Goal: Communication & Community: Answer question/provide support

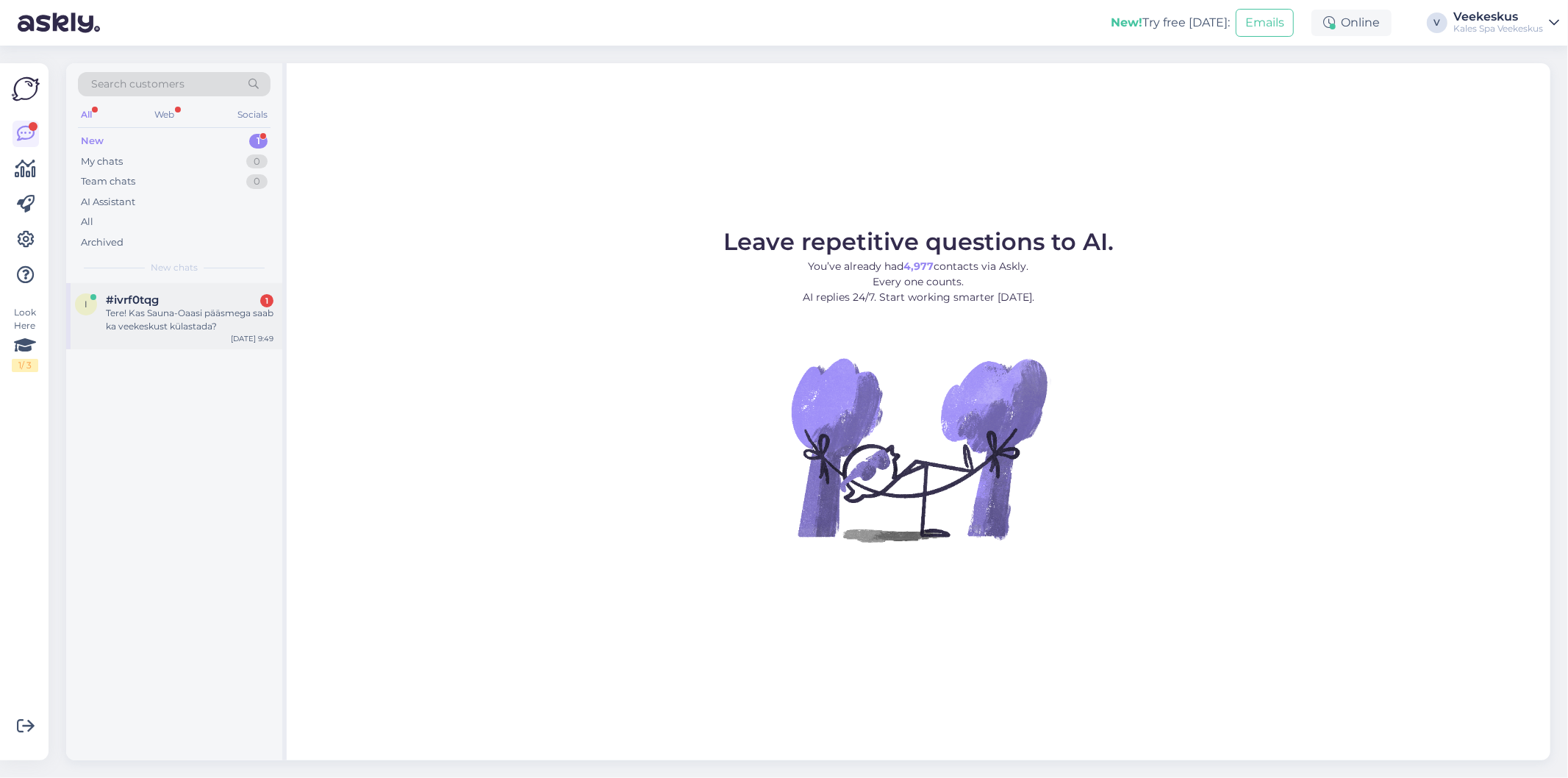
click at [161, 332] on div "Tere! Kas Sauna-Oaasi pääsmega saab ka veekeskust külastada?" at bounding box center [190, 320] width 167 height 27
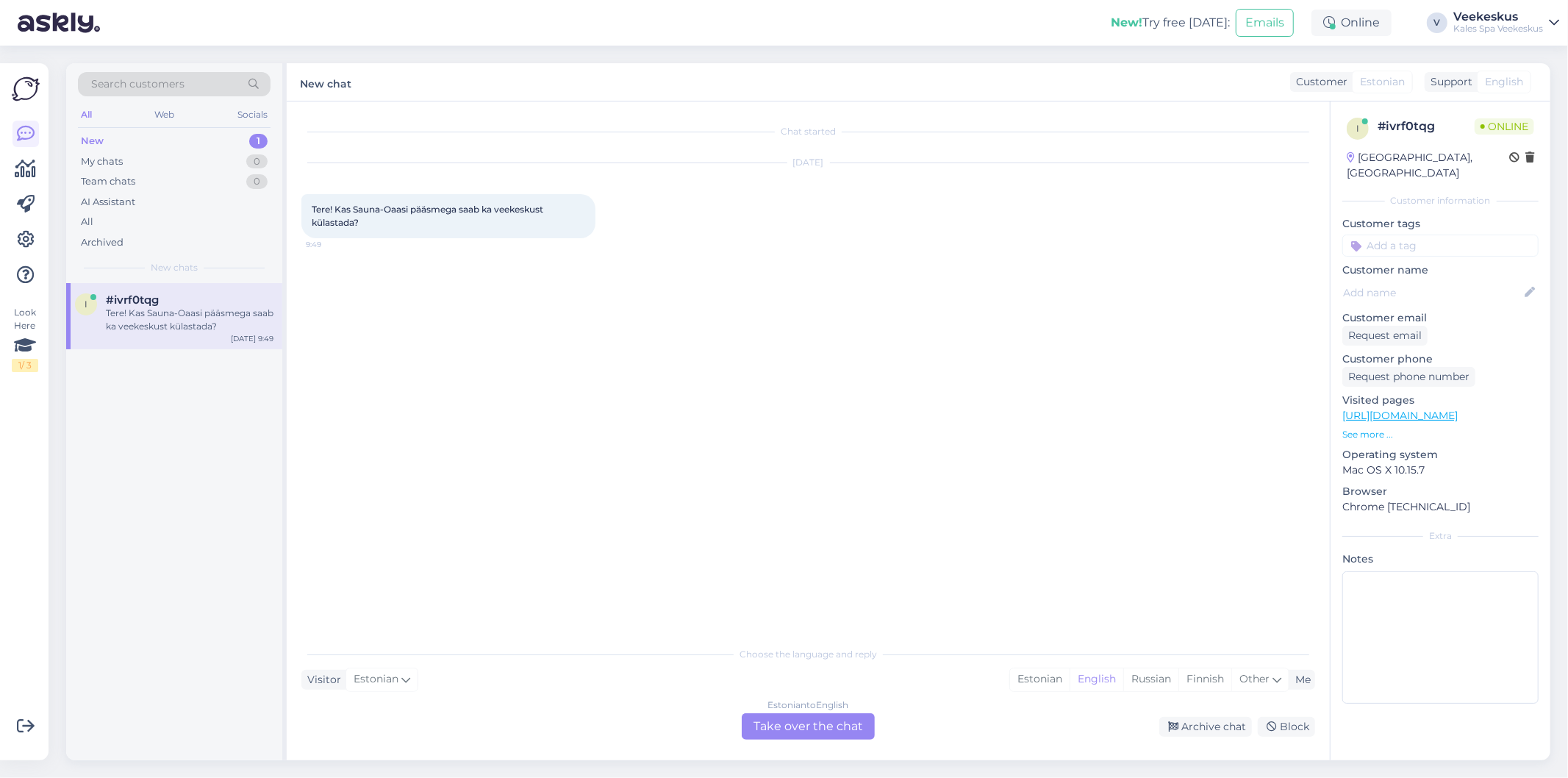
click at [794, 730] on div "Estonian to English Take over the chat" at bounding box center [808, 727] width 133 height 27
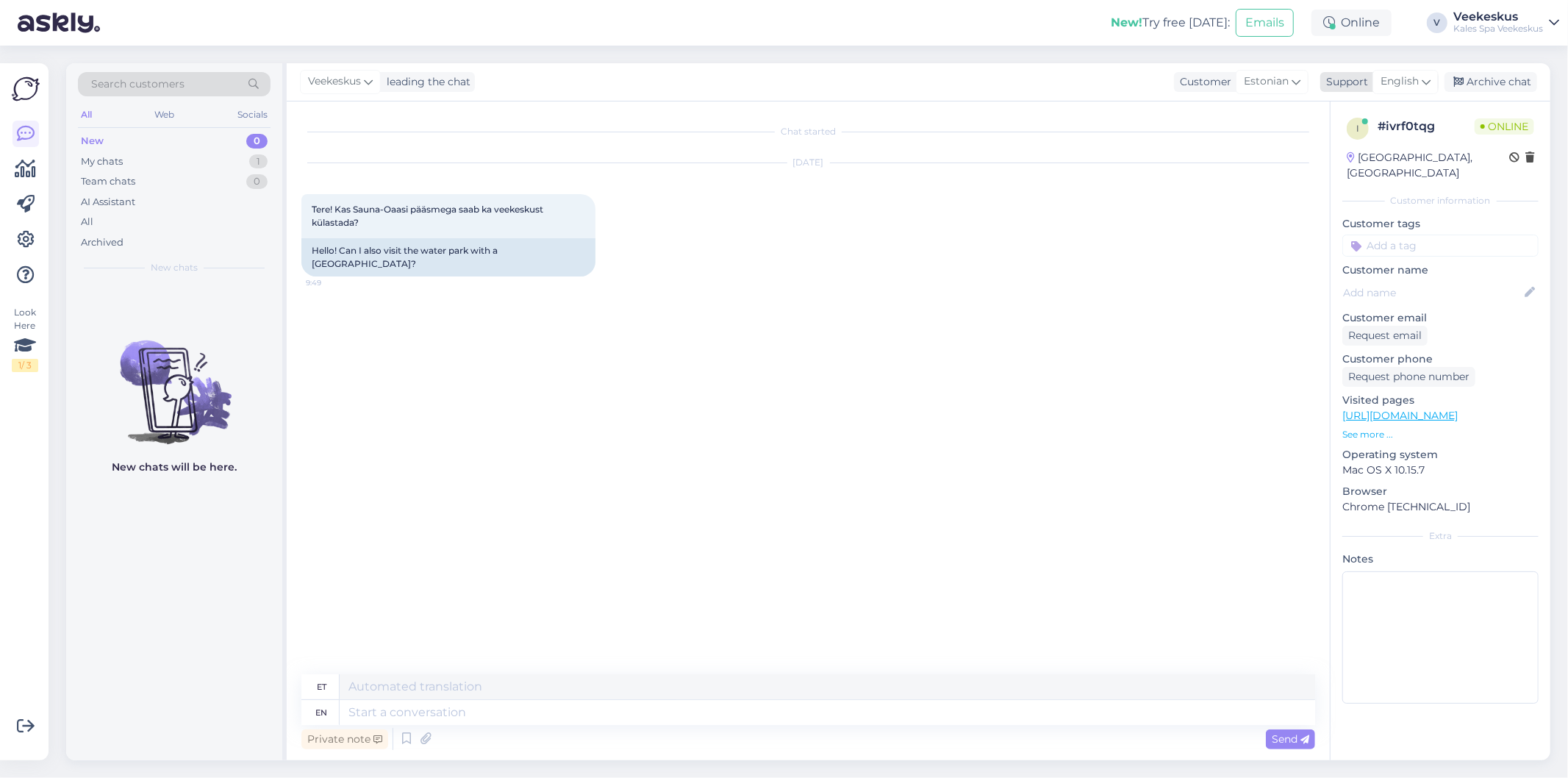
click at [1416, 82] on span "English" at bounding box center [1400, 81] width 38 height 16
type input "es"
click at [1375, 167] on link "Estonian" at bounding box center [1380, 171] width 161 height 23
click at [468, 706] on textarea at bounding box center [808, 709] width 1014 height 31
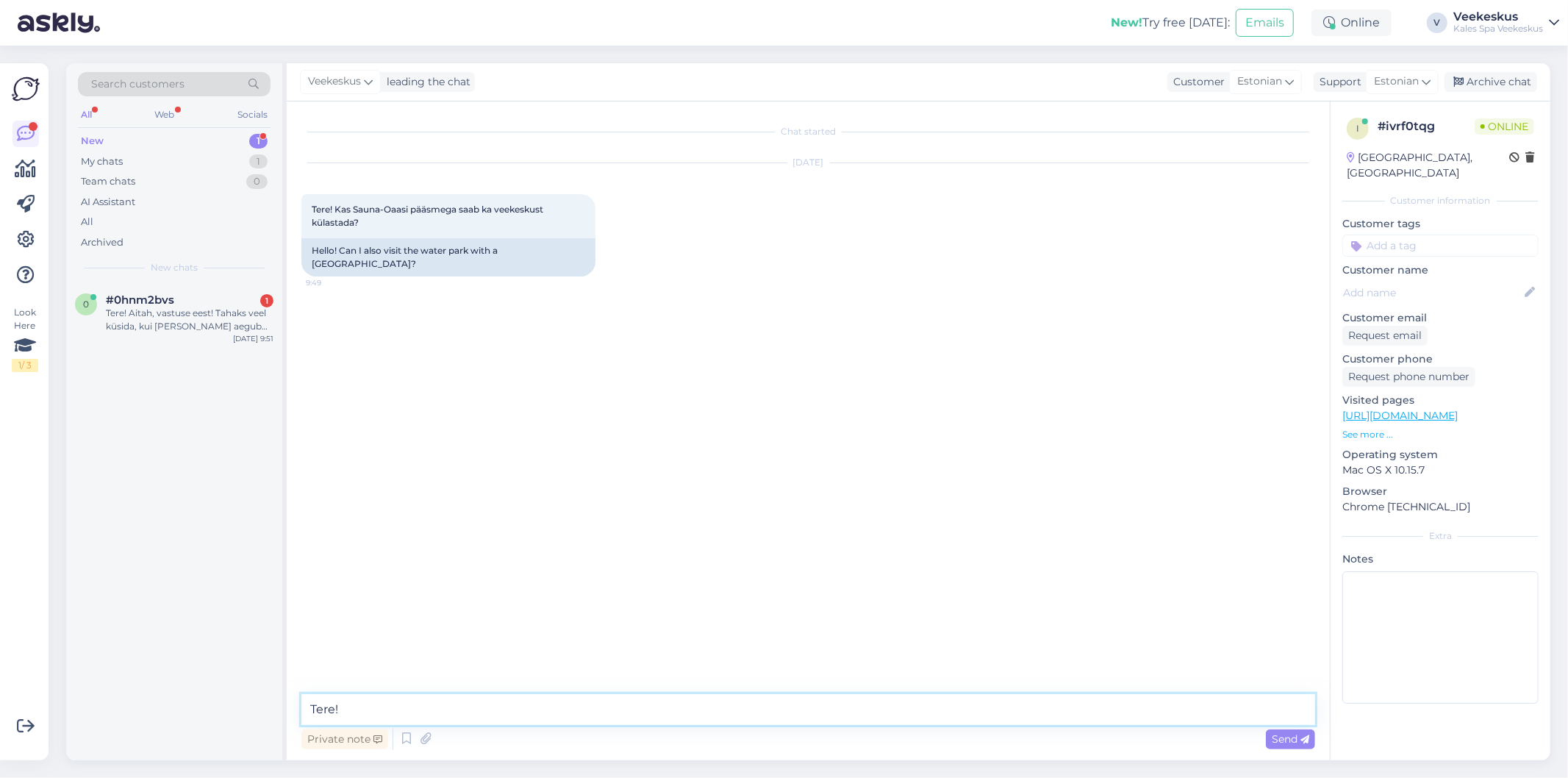
type textarea "Tere!"
click at [1026, 425] on div "Chat started [DATE] Tere! Kas Sauna-Oaasi pääsmega saab ka veekeskust külastada…" at bounding box center [815, 398] width 1027 height 565
click at [1015, 448] on div "Chat started [DATE] Tere! Kas Sauna-Oaasi pääsmega saab ka veekeskust külastada…" at bounding box center [815, 398] width 1027 height 565
click at [634, 612] on div "Chat started [DATE] Tere! Kas Sauna-Oaasi pääsmega saab ka veekeskust külastada…" at bounding box center [815, 398] width 1027 height 565
click at [672, 559] on div "Chat started [DATE] Tere! Kas Sauna-Oaasi pääsmega saab ka veekeskust külastada…" at bounding box center [815, 398] width 1027 height 565
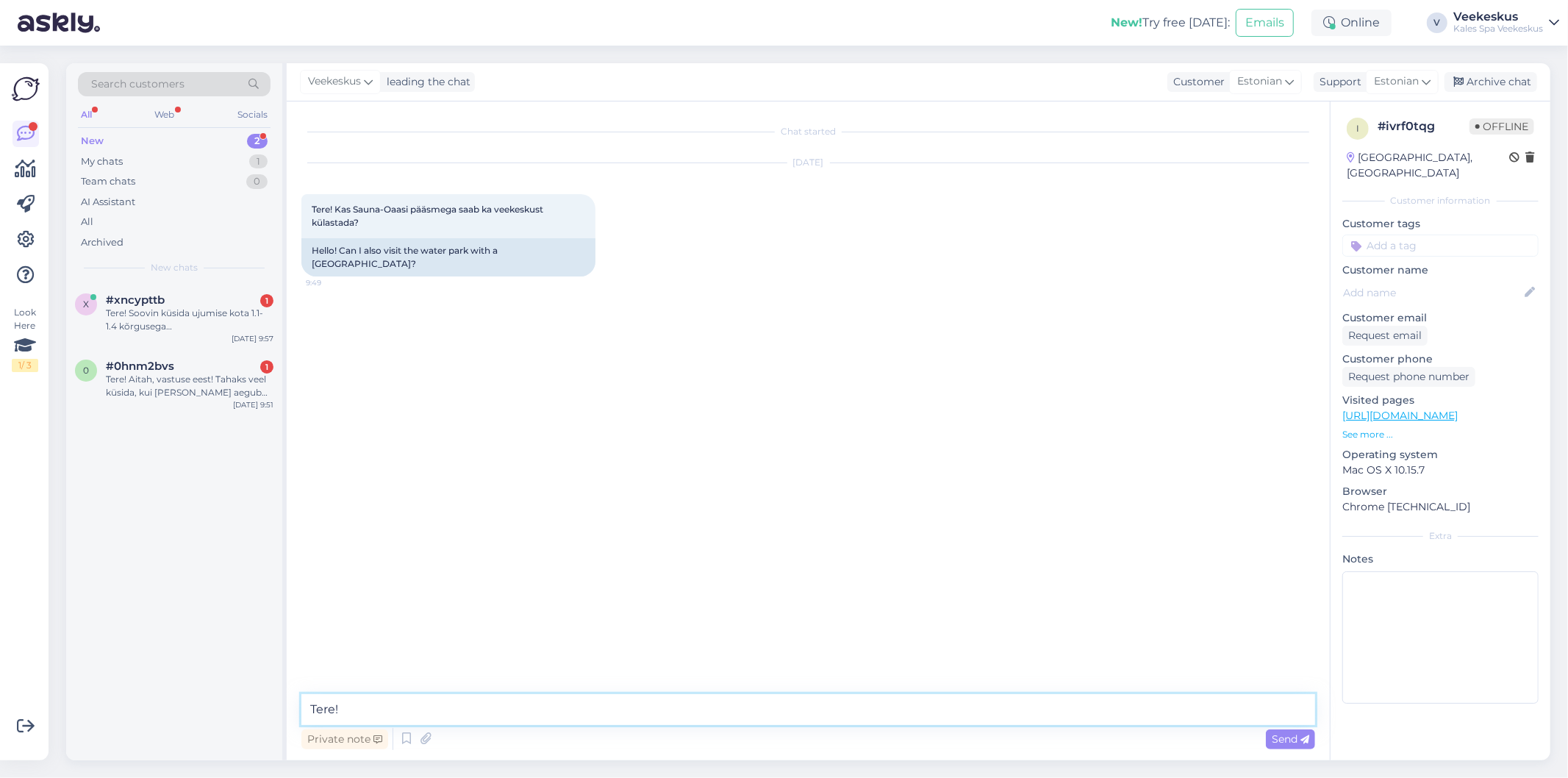
click at [478, 709] on textarea "Tere!" at bounding box center [808, 709] width 1014 height 31
click at [174, 399] on div "Tere! Aitah, vastuse eest! Tahaks veel küsida, kui [PERSON_NAME] aegub [DATE], …" at bounding box center [190, 386] width 167 height 27
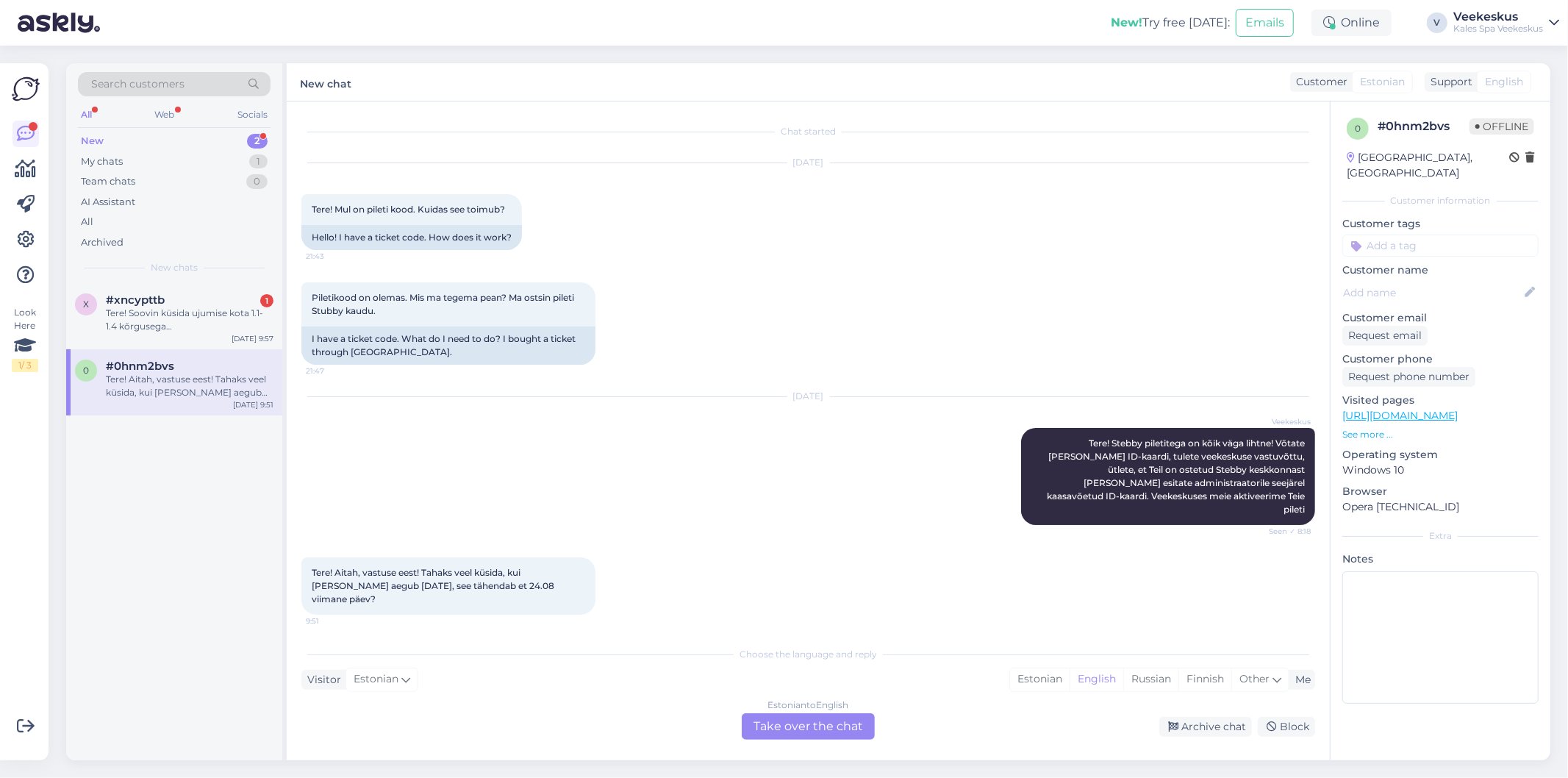
click at [843, 723] on div "Estonian to English Take over the chat" at bounding box center [808, 727] width 133 height 27
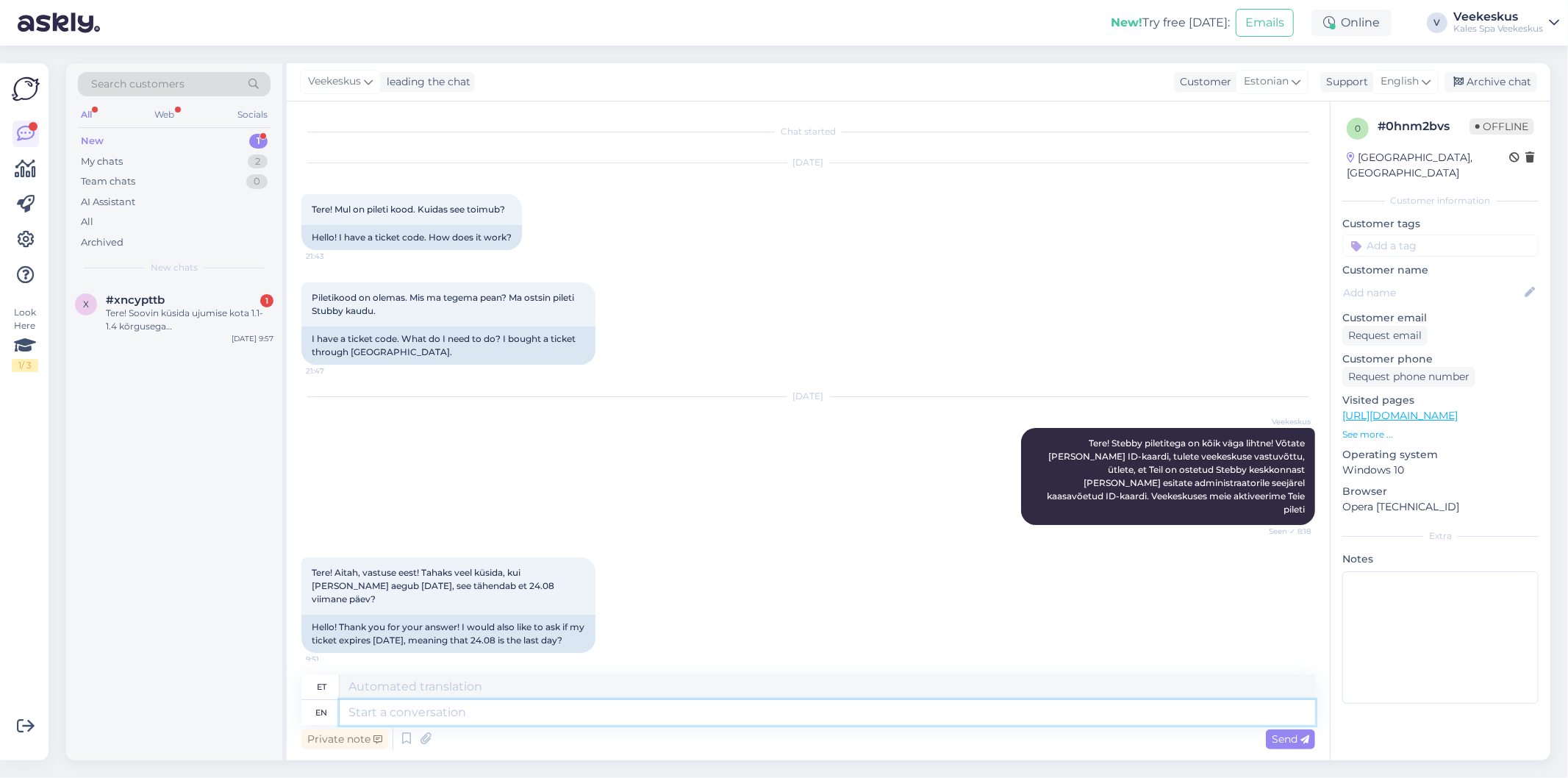
click at [590, 710] on textarea at bounding box center [827, 713] width 976 height 25
click at [625, 710] on textarea at bounding box center [827, 713] width 976 height 25
type textarea "j"
type textarea "Yes,"
type textarea "Jah,"
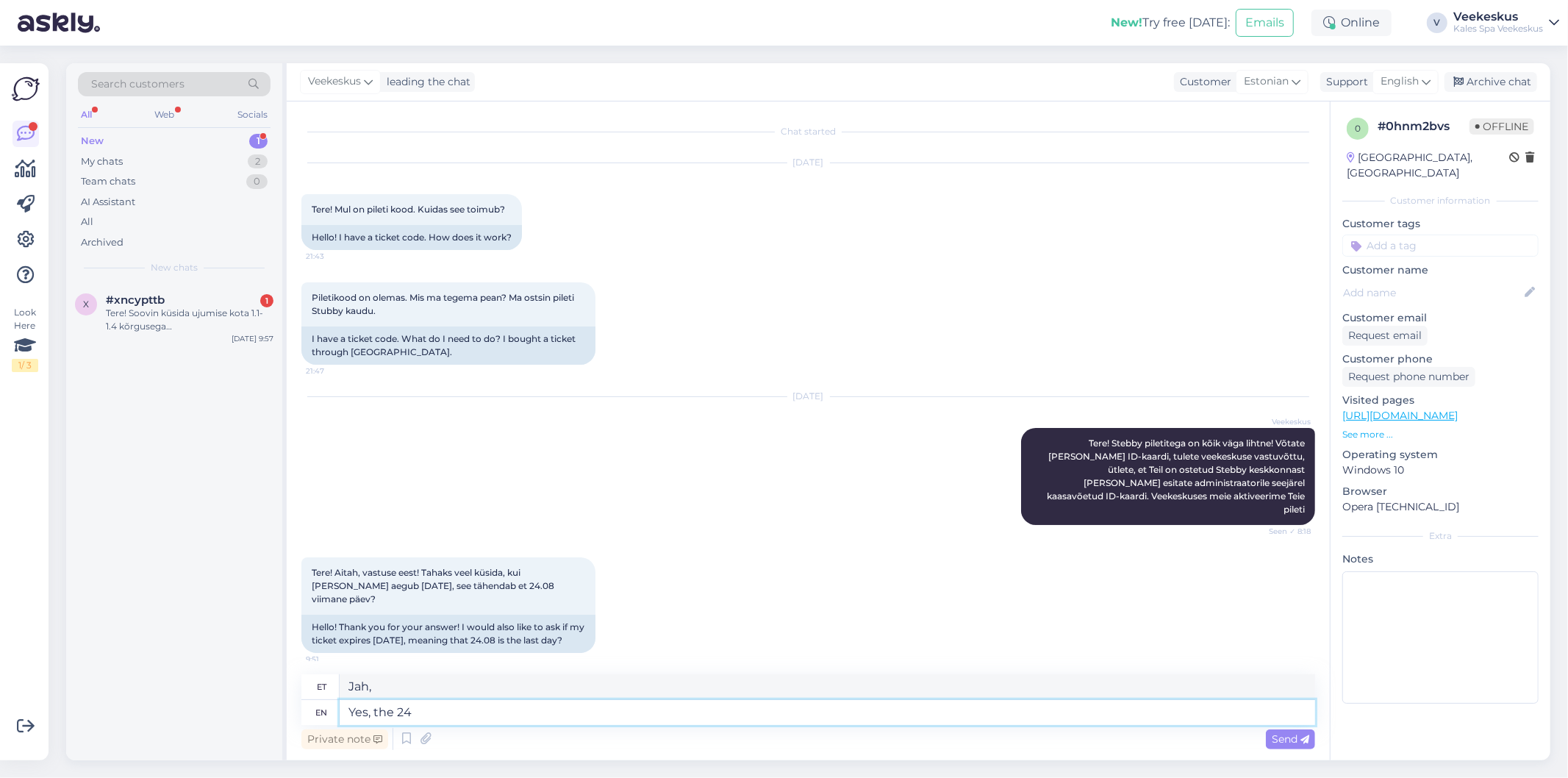
type textarea "Yes, the 24."
type textarea "Jah, 24."
type textarea "Yes, the 24.08"
type textarea "Jah, 24.08"
type textarea "Yes, the 24.08 is"
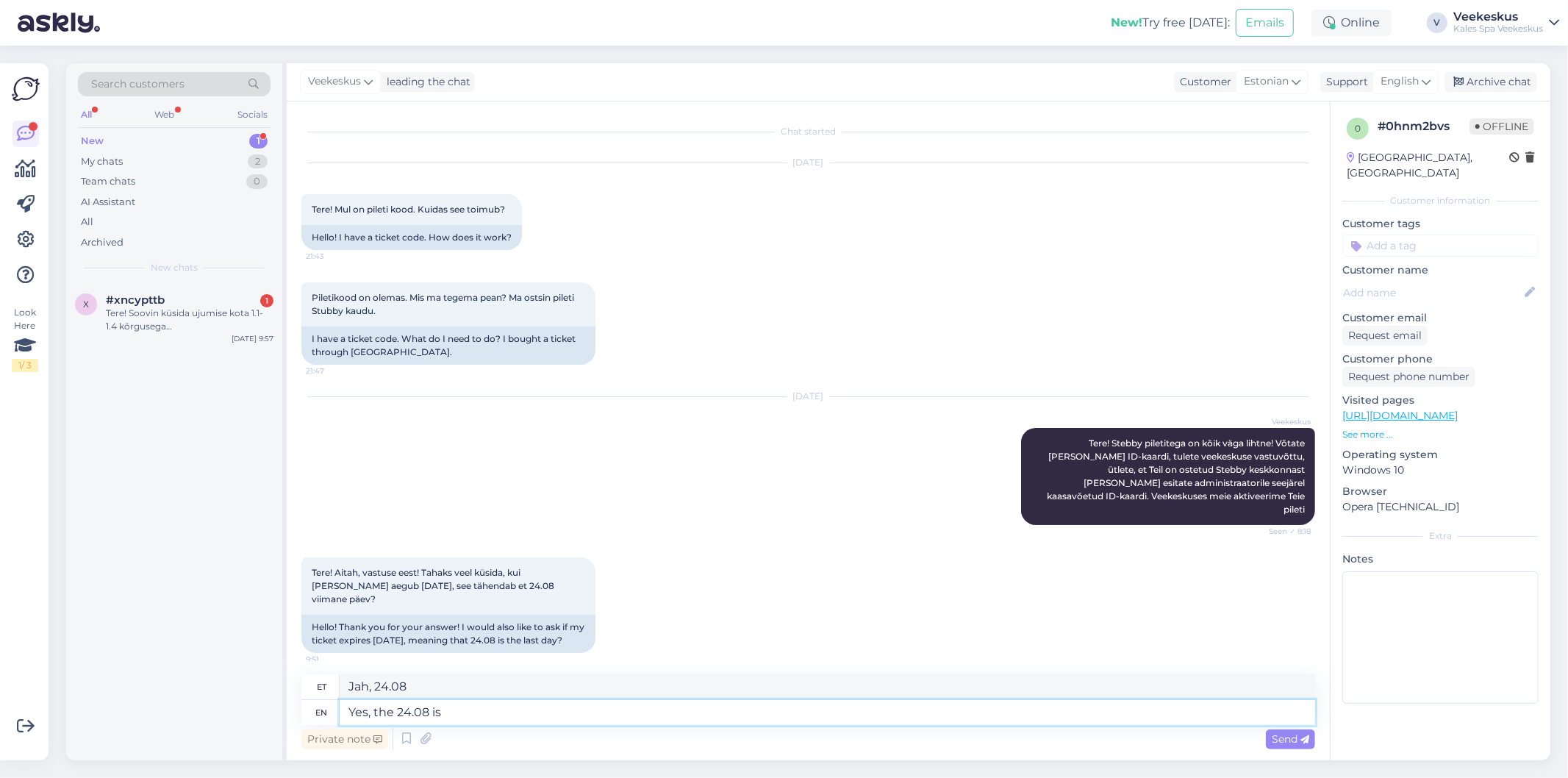
type textarea "Jah, 24.08 on..."
type textarea "Yes, the 24.08 is the la"
type textarea "Jah, 24.08 on see."
type textarea "Yes, the 24.08 is the laste"
type textarea "Jah, 24.08 on viimane."
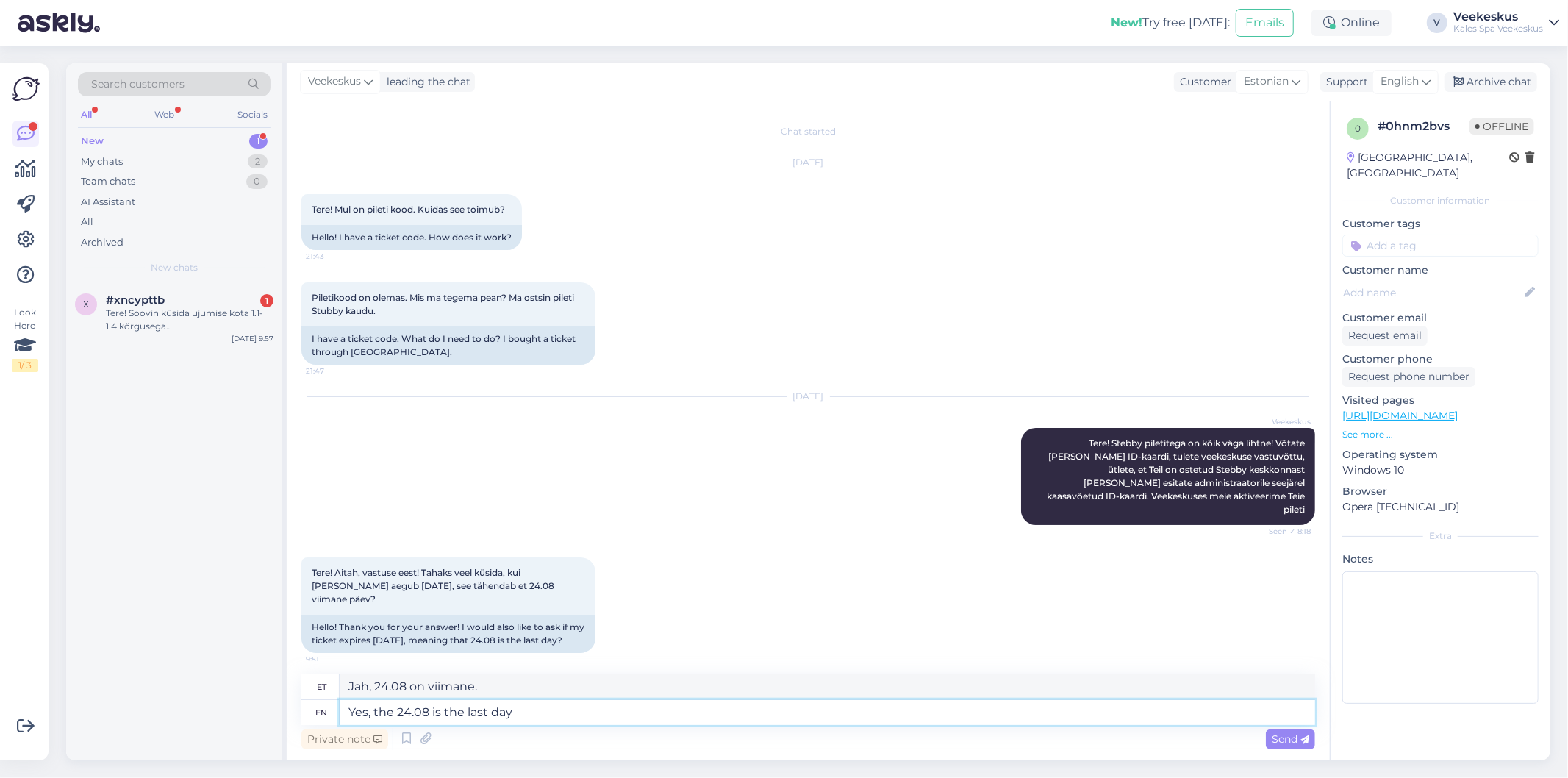
type textarea "Yes, the 24.08 is the last day"
type textarea "Jah, 24.08 on viimane päev."
type textarea "Yes, the 24.08 is the last day you"
type textarea "Jah, 24.08 on viimane päev, mil sa..."
type textarea "Yes, the 24.08 is the last day you can"
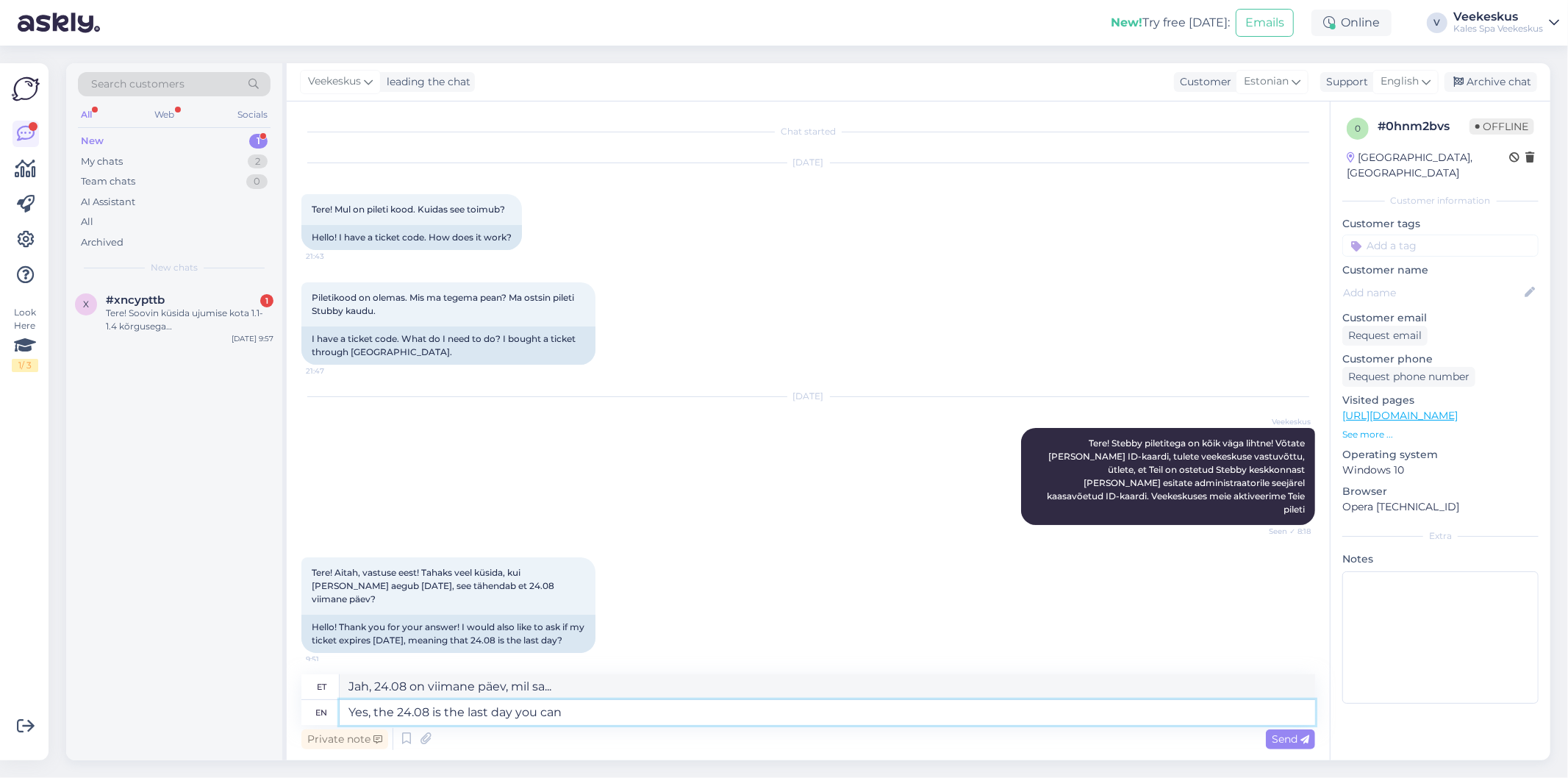
type textarea "Jah, 24.08 on viimane päev, mil saate..."
type textarea "Yes, the 24.08 is the last day you can use"
type textarea "Jah, 24.08 on viimane päev, mil saate seda kasutada."
type textarea "Yes, the 24.08 is the last day you can use this"
type textarea "Jah, 24.08 on viimane päev, mil seda kasutada saab."
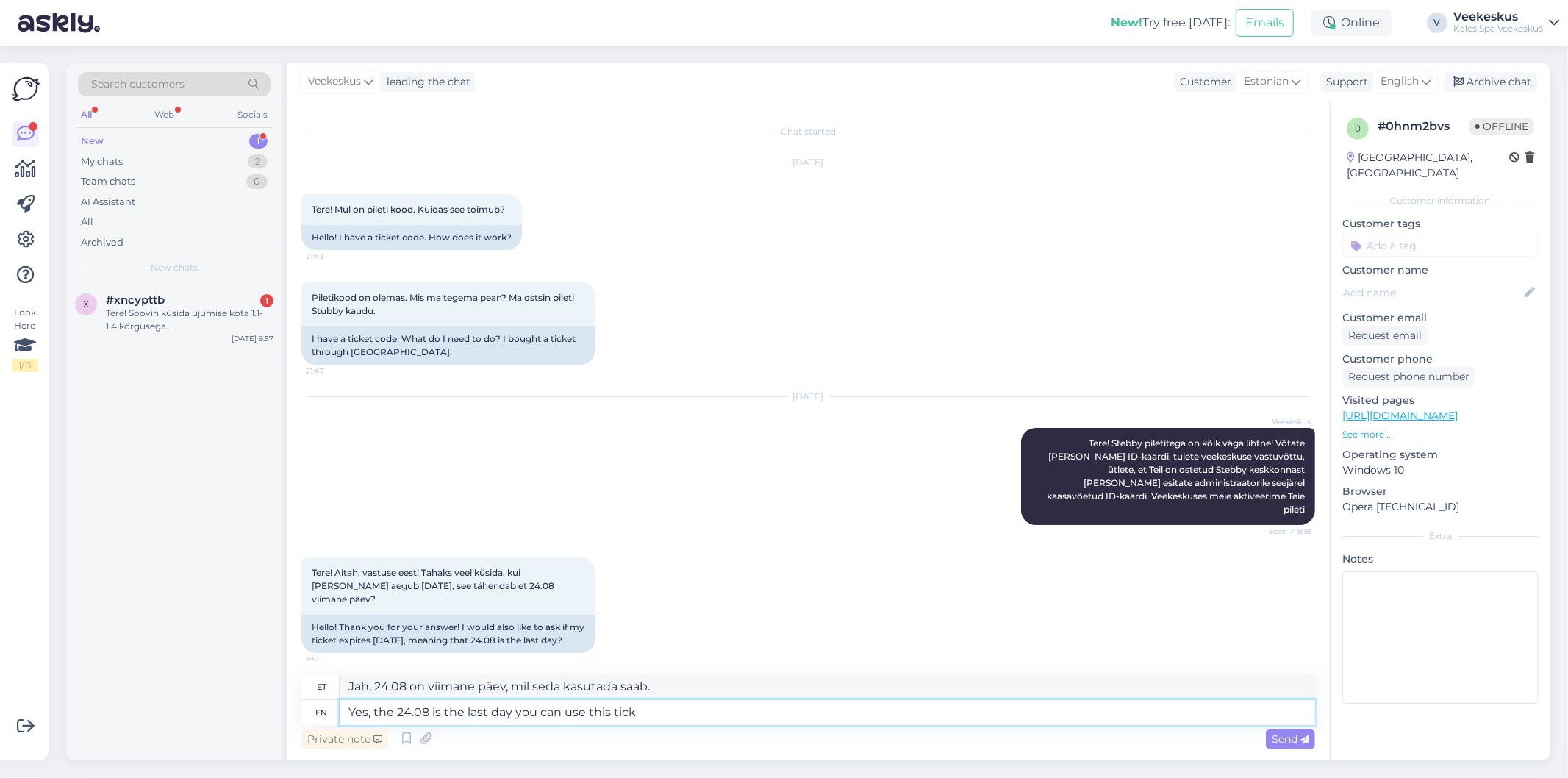
type textarea "Yes, the 24.08 is the last day you can use this tic"
type textarea "Jah, 24.08 on viimane päev, mil seda linnukest kasutada saab."
type textarea "Yes, the 24.08 is the last day you can use this ticket."
type textarea "Jah, 24.08 on viimane päev, mil seda piletit saab kasutada."
click at [667, 716] on textarea "Yes, the 24.08 is the last day you can use this ticket." at bounding box center [827, 713] width 976 height 25
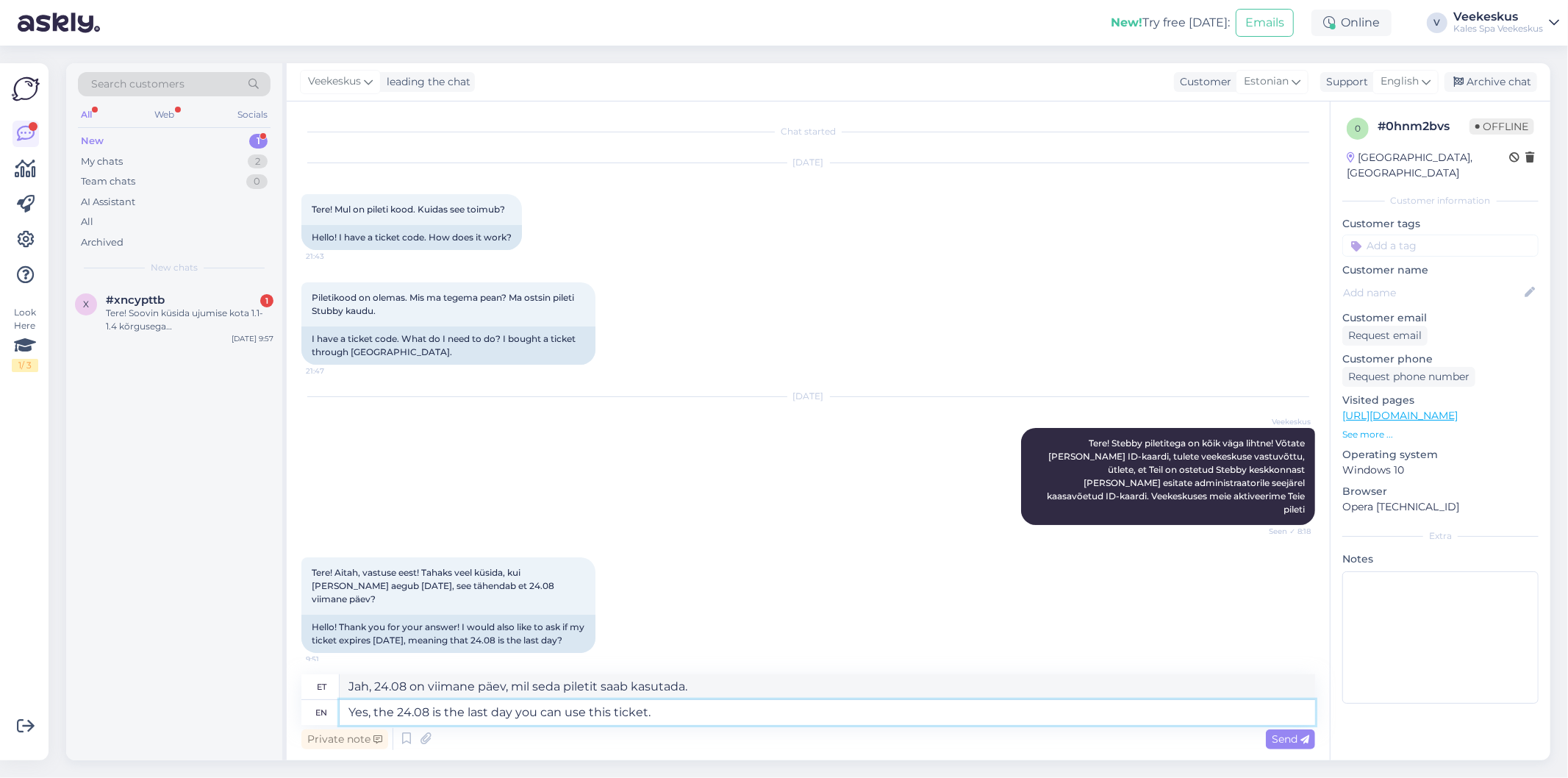
click at [368, 710] on textarea "Yes, the 24.08 is the last day you can use this ticket." at bounding box center [827, 713] width 976 height 25
type textarea ", the 24.08 is the last day you can use this ticket."
type textarea ", 24.08 on viimane päev, mil seda piletit saab kasutada."
type textarea "Ju, the 24.08 is the last day you can use this ticket."
type textarea "J, 24.08 on viimane päev, mil seda piletit saab kasutada."
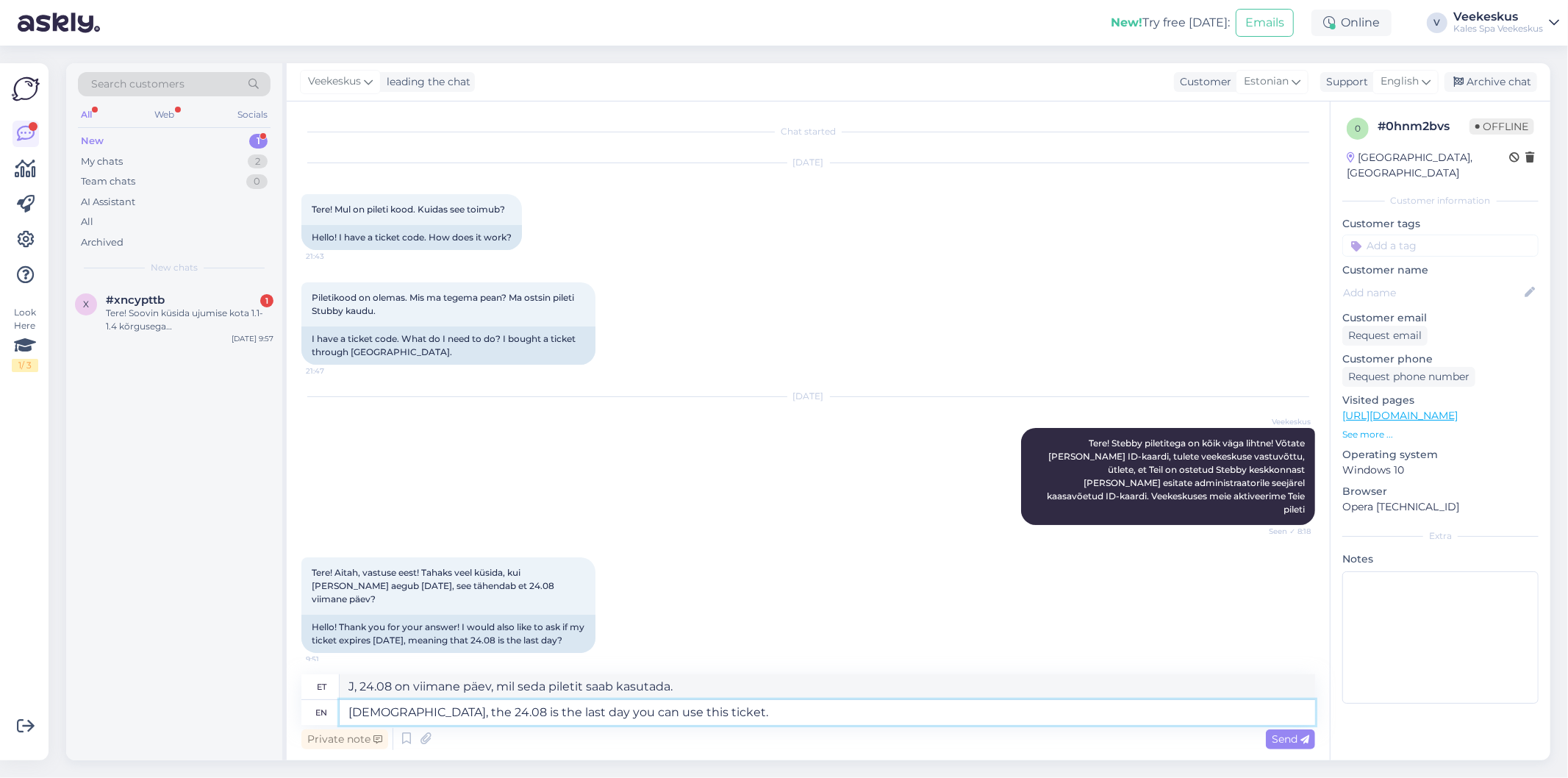
type textarea "Just, the 24.08 is the last day you can use this ticket."
type textarea "Lihtsalt, 24.08 on viimane päev, mil seda piletit saab kasutada."
click at [716, 690] on textarea "Lihtsalt, 24.08 on viimane päev, mil seda piletit saab kasutada." at bounding box center [827, 687] width 976 height 25
click at [689, 711] on textarea "Just, the 24.08 is the last day you can use this ticket." at bounding box center [827, 713] width 976 height 25
click at [369, 710] on textarea "Just, the 24.08 is the last day you can use this ticket." at bounding box center [827, 713] width 976 height 25
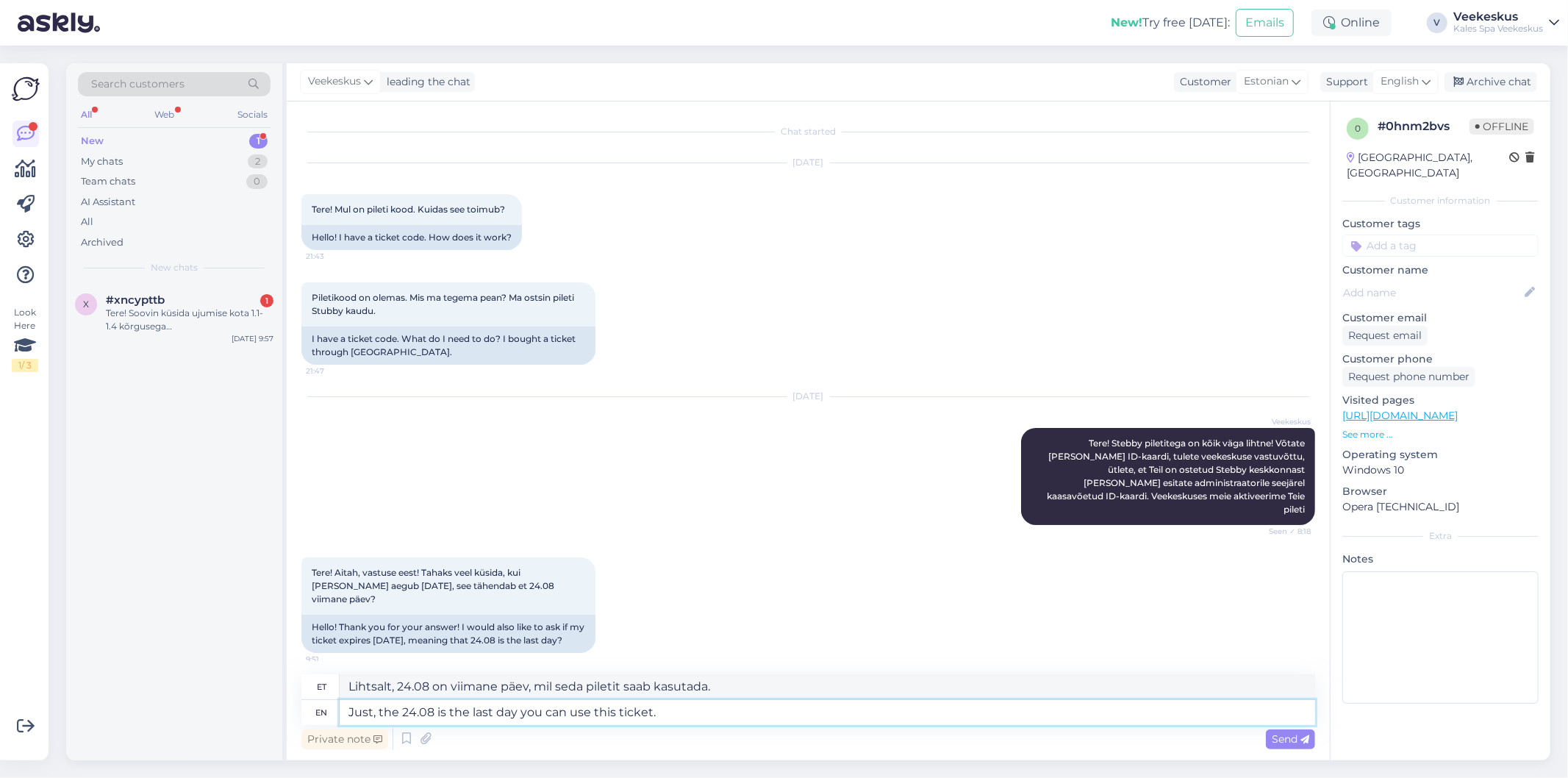
click at [370, 710] on textarea "Just, the 24.08 is the last day you can use this ticket." at bounding box center [827, 713] width 976 height 25
click at [371, 712] on textarea "Just, the 24.08 is the last day you can use this ticket." at bounding box center [827, 713] width 976 height 25
type textarea "J, the 24.08 is the last day you can use this ticket."
type textarea "Ju, 24.08 on viimane päev, mil seda piletit saab kasutada."
type textarea ", the 24.08 is the last day you can use this ticket."
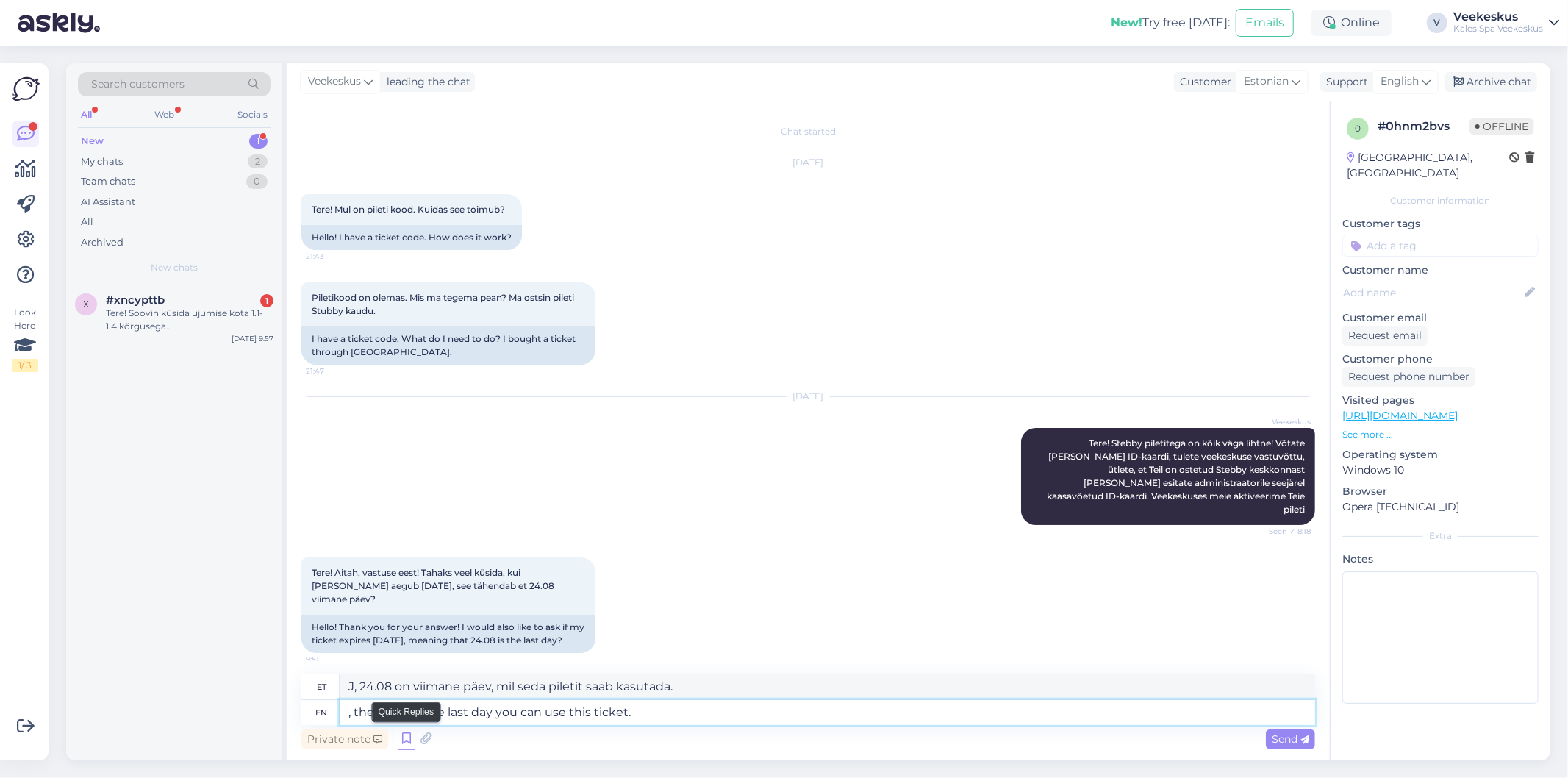
type textarea ", 24.08 on viimane päev, mil seda piletit saab kasutada."
type textarea "E, the 24.08 is the last day you can use this ticket."
type textarea "E, 24.08 on viimane päev, mil seda piletit saab kasutada."
type textarea "Ex, the 24.08 is the last day you can use this ticket."
type textarea "Näiteks 24.08 on viimane päev, mil seda piletit saab kasutada."
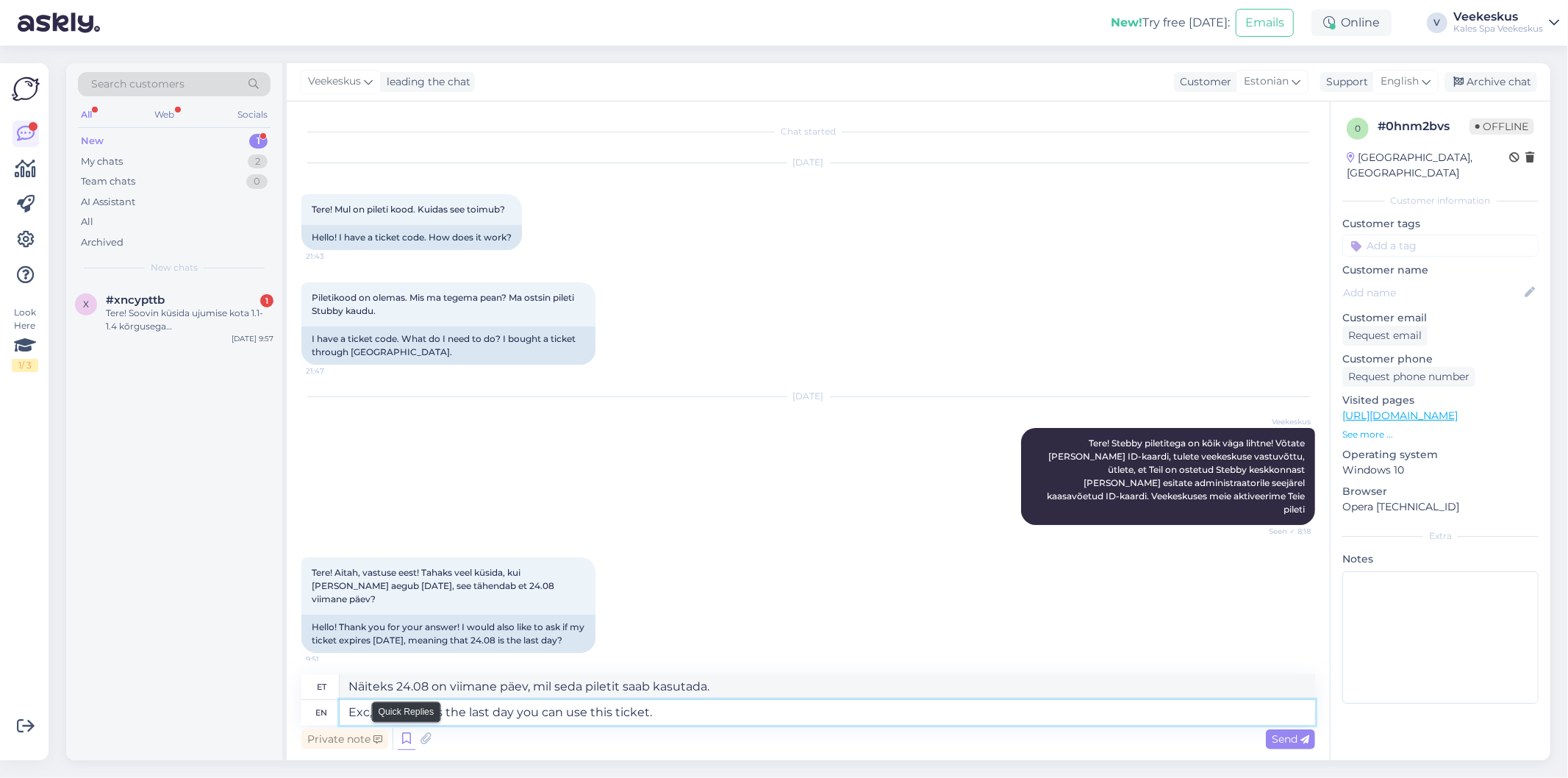
type textarea "Exca, the 24.08 is the last day you can use this ticket."
type textarea "Vabandust, 24.08 on viimane päev, mil seda piletit saab kasutada."
type textarea "Ex, the 24.08 is the last day you can use this ticket."
type textarea "Välja arvatud see, et 24.08 on viimane päev, mil seda piletit saab kasutada."
type textarea "E, the 24.08 is the last day you can use this ticket."
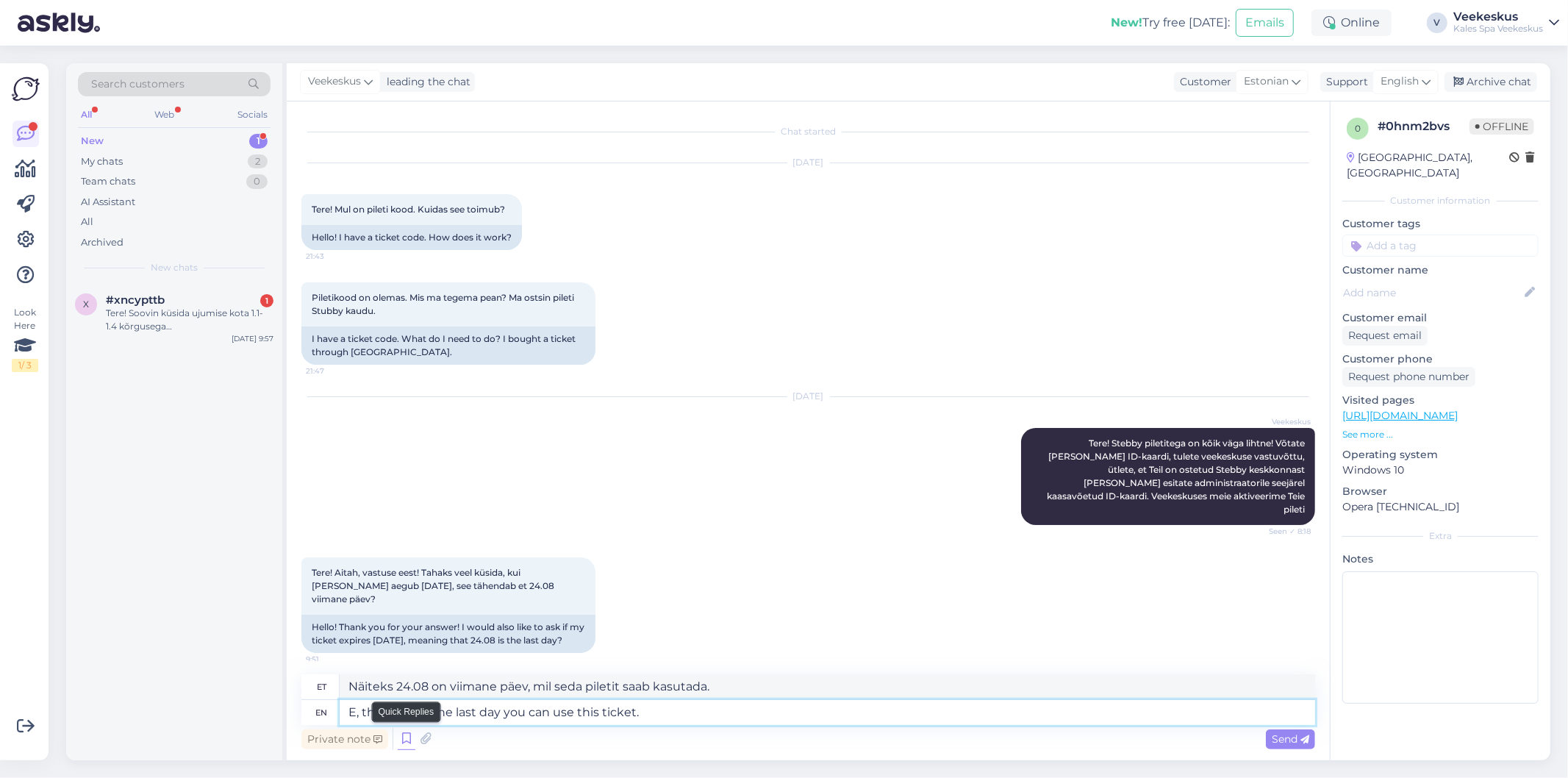
type textarea "E, 24.08 on viimane päev, mil seda piletit saab kasutada."
type textarea "Ec, the 24.08 is the last day you can use this ticket."
type textarea "Muide, 24.08 on viimane päev, mil seda piletit saab kasutada."
type textarea "Ecsa, the 24.08 is the last day you can use this ticket."
type textarea "Ecsa, 24.08 on viimane päev, mil seda piletit saab kasutada."
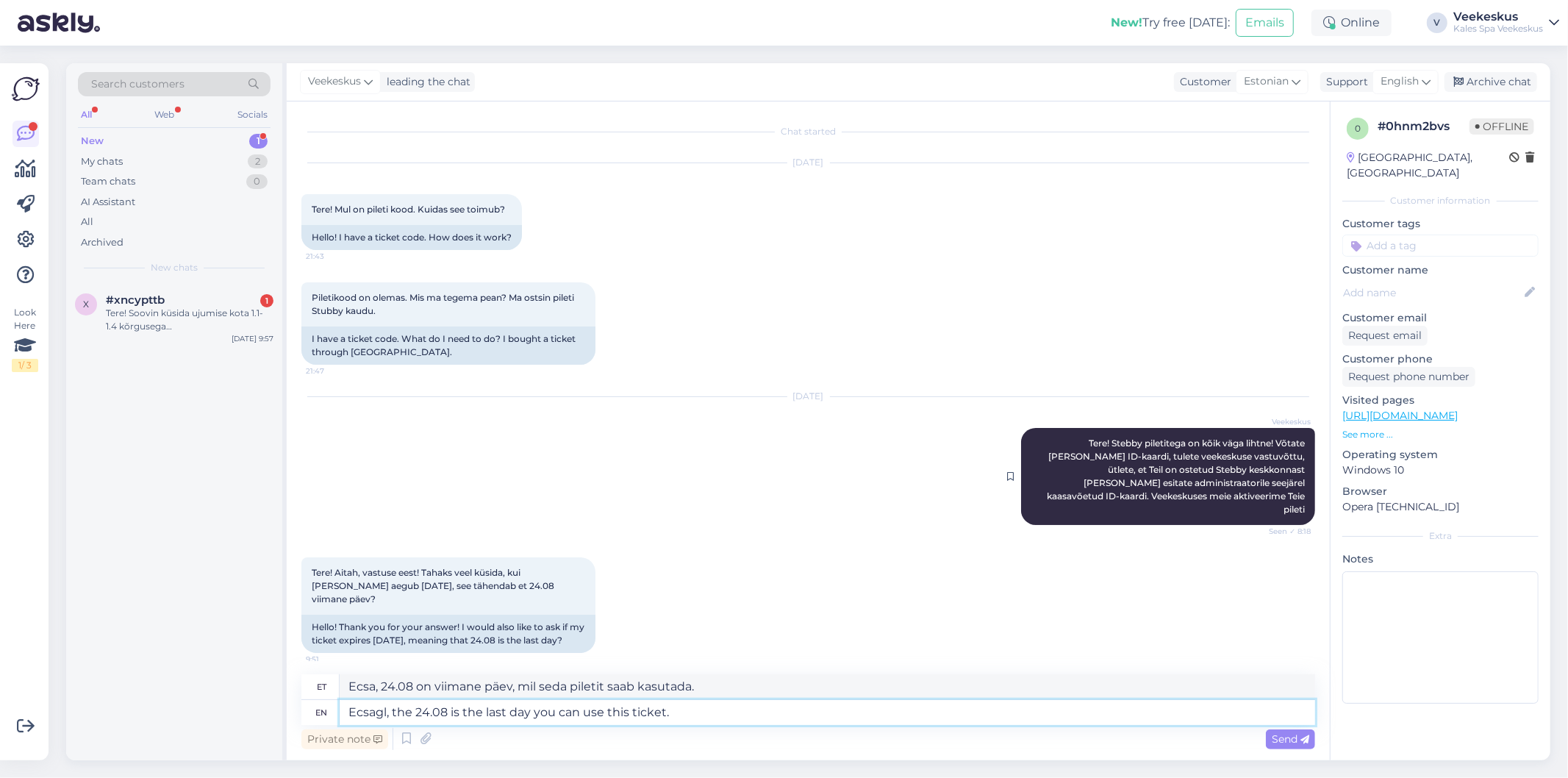
type textarea "Ecsagly, the 24.08 is the last day you can use this ticket."
type textarea "Ekstravagant, 24.08 on viimane päev, mil seda piletit saab kasutada."
type textarea "Ecsa, the 24.08 is the last day you can use this ticket."
type textarea "Ecsagl, 24.08 on viimane päev, mil seda piletit saab kasutada."
type textarea "Ecs, the 24.08 is the last day you can use this ticket."
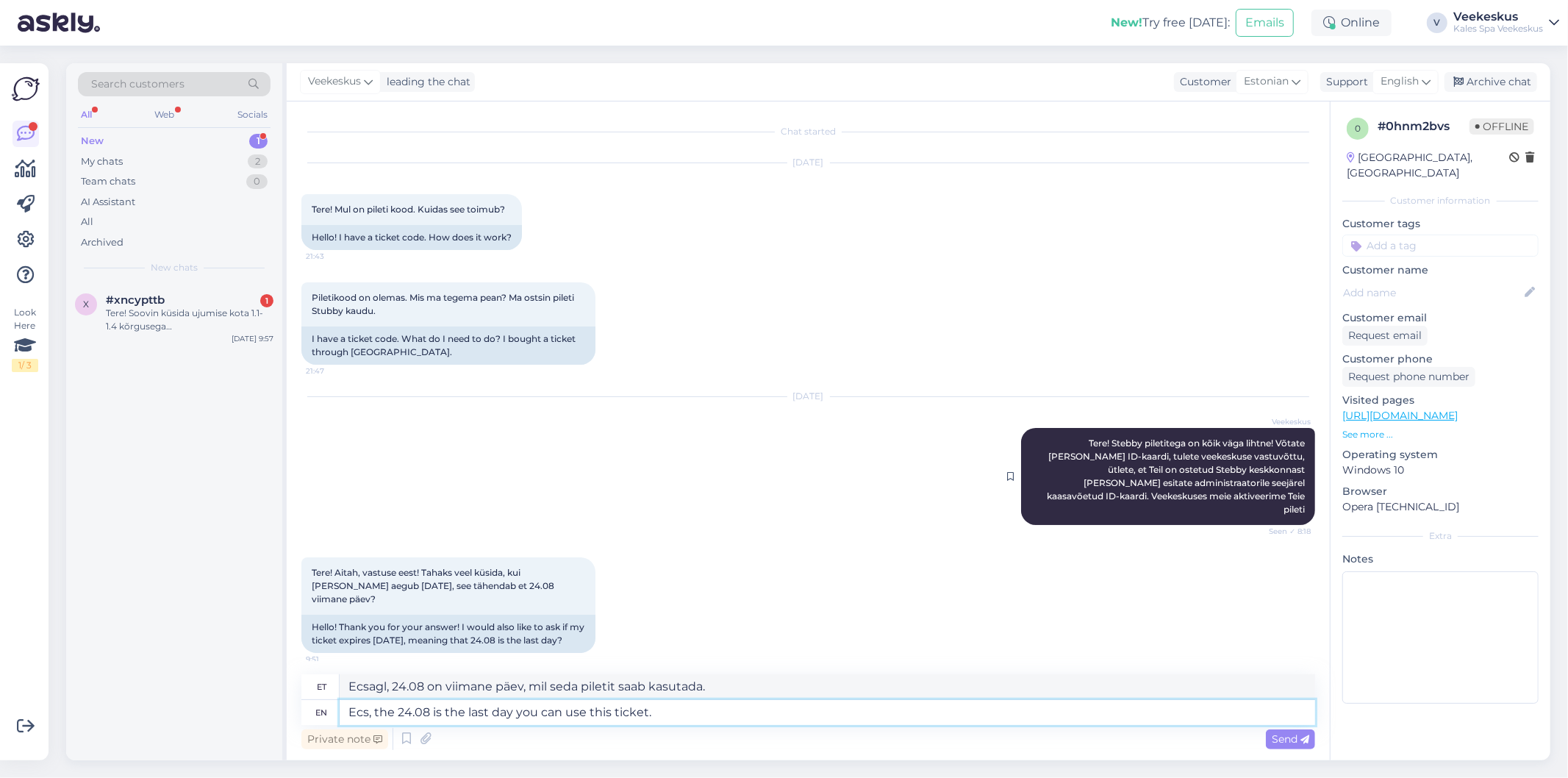
type textarea "Ecsa, 24.08 on viimane päev, mil seda piletit saab kasutada."
type textarea "Ec, the 24.08 is the last day you can use this ticket."
type textarea "ECSAG, 24.08 on viimane päev, mil seda piletit saab kasutada."
type textarea "E, the 24.08 is the last day you can use this ticket."
type textarea "E, 24.08 on viimane päev, mil seda piletit saab kasutada."
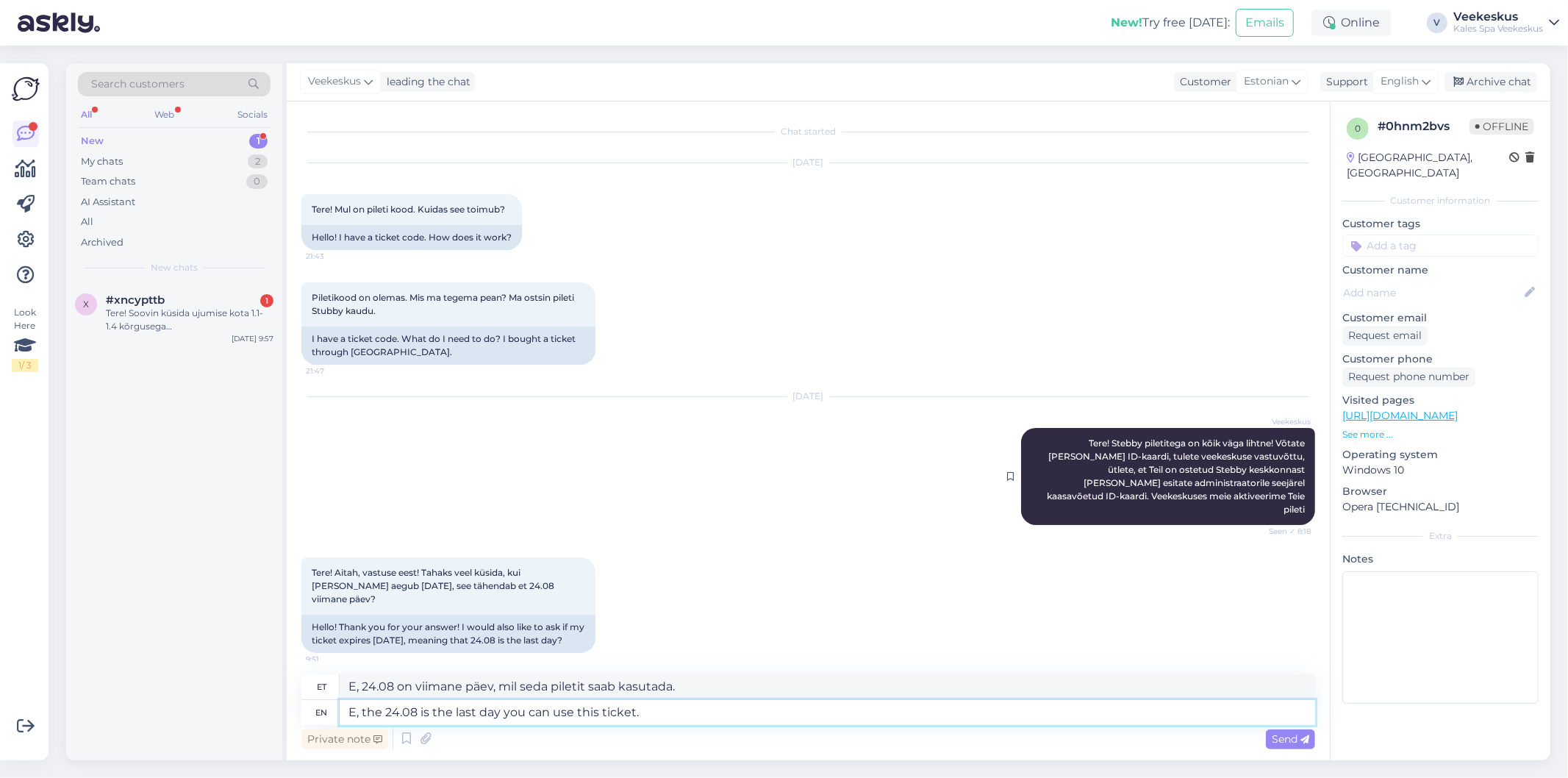
type textarea "Ex, the 24.08 is the last day you can use this ticket."
type textarea "Näiteks 24.08 on viimane päev, mil seda piletit saab kasutada."
type textarea "Exsa, the 24.08 is the last day you can use this ticket."
type textarea "Näiteks, 24.08 on viimane päev, mil seda piletit saab kasutada."
type textarea "Exsacl, the 24.08 is the last day you can use this ticket."
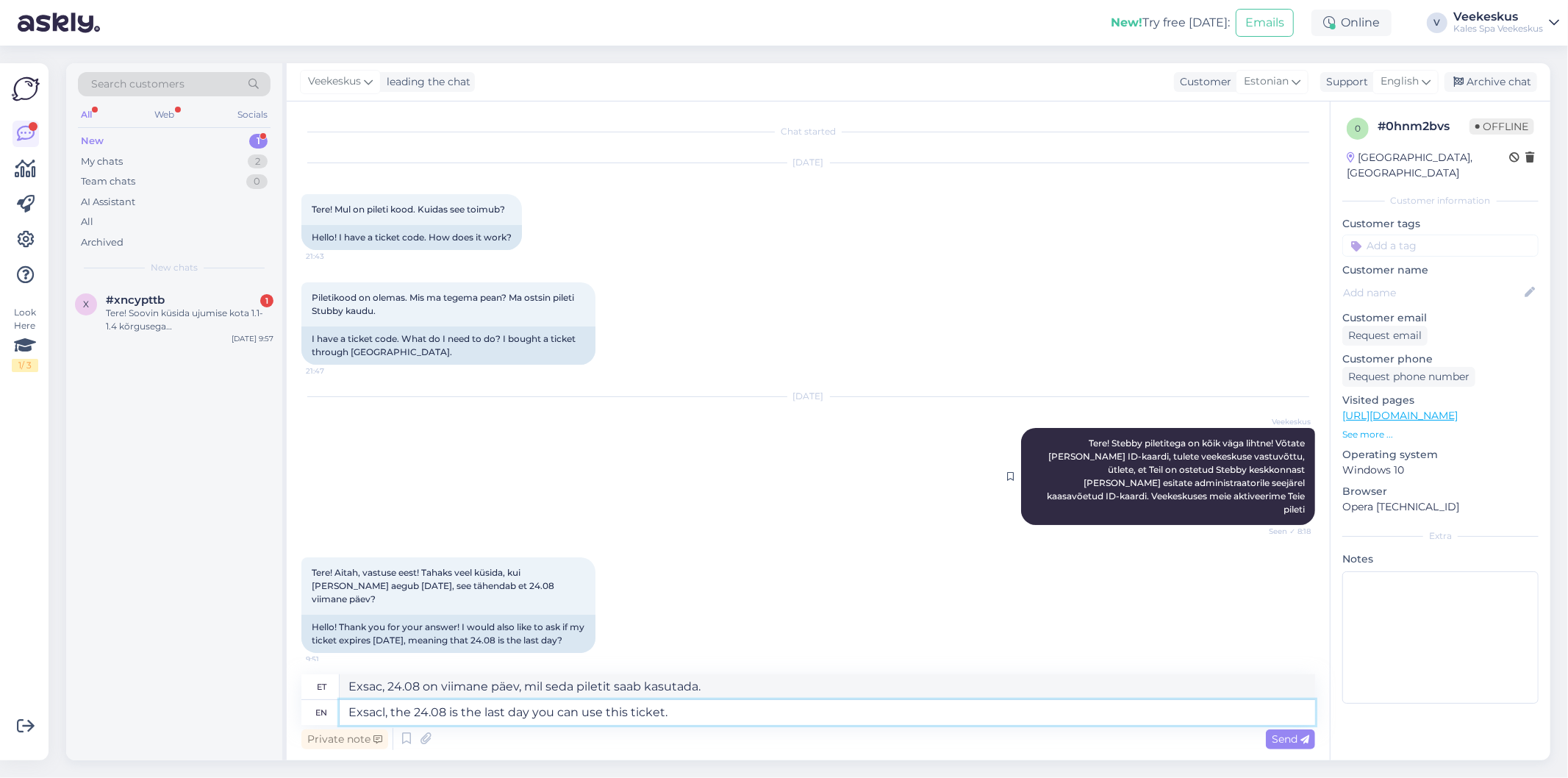
type textarea "Exsacl, 24.08 on viimane päev, mil seda piletit saab kasutada."
type textarea "Exsacly, the 24.08 is the last day you can use this ticket."
type textarea "Nimelt on 24.08 viimane päev, mil seda piletit kasutada saab."
type textarea "Exsacl, the 24.08 is the last day you can use this ticket."
type textarea "Exsacl, 24.08 on viimane päev, mil seda piletit saab kasutada."
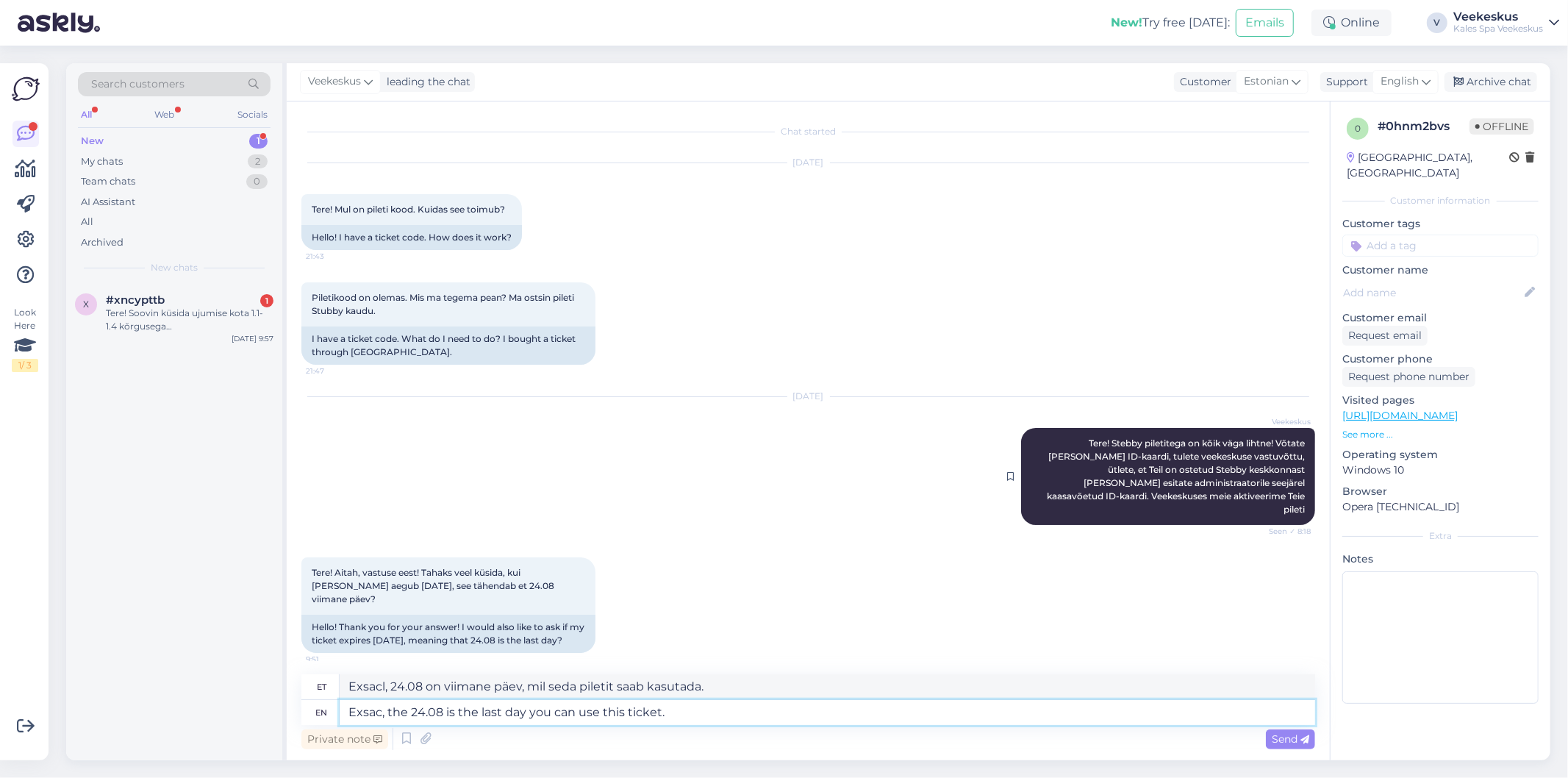
type textarea "Exsa, the 24.08 is the last day you can use this ticket."
type textarea "Exsac, 24.08 on viimane päev, mil seda piletit saab kasutada."
type textarea "Exs, the 24.08 is the last day you can use this ticket."
type textarea "Exsa, 24.08 on viimane päev, mil seda piletit saab kasutada."
type textarea "Ex, the 24.08 is the last day you can use this ticket."
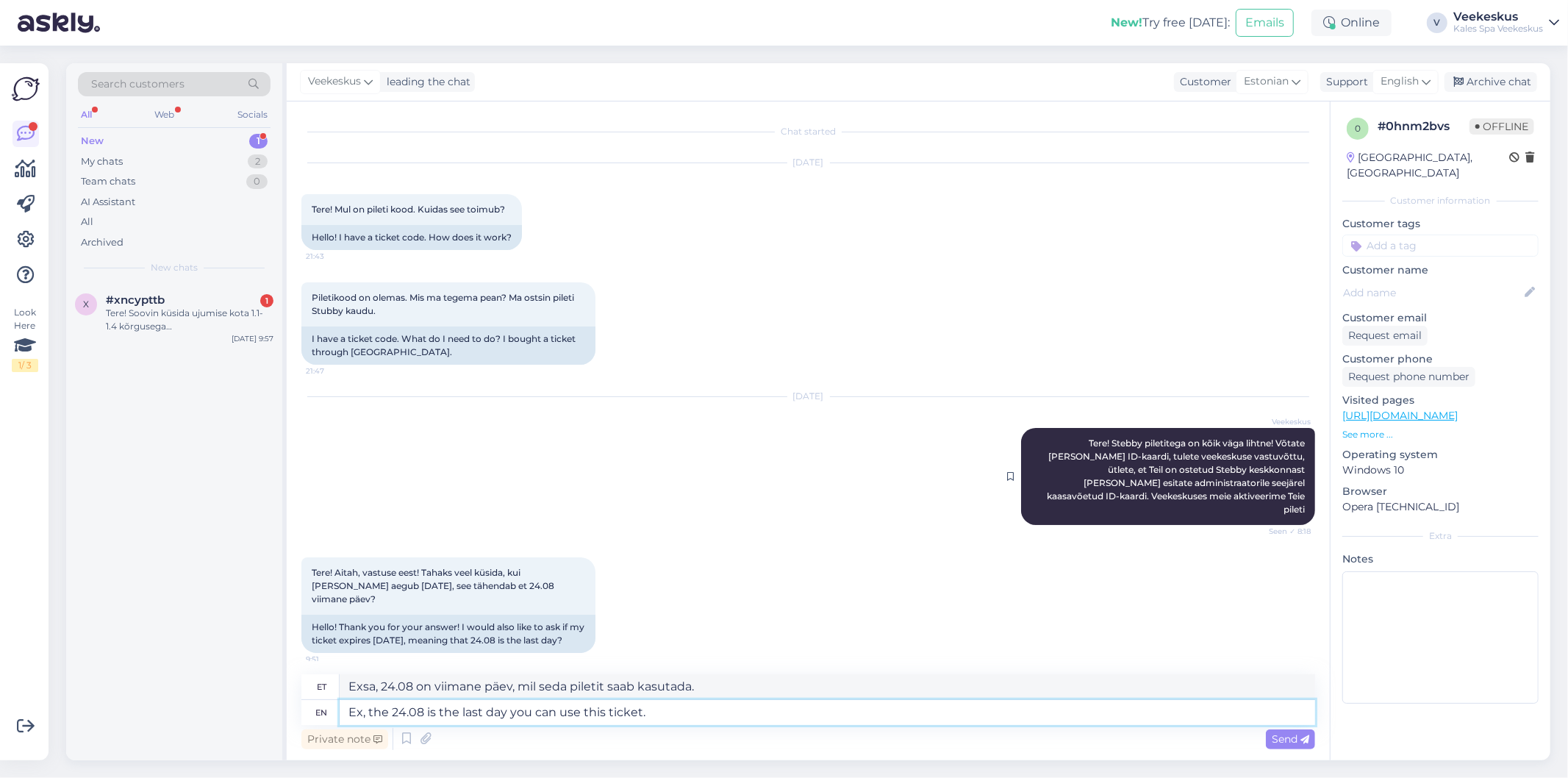
type textarea "Näiteks, 24.08 on viimane päev, mil seda piletit saab kasutada."
type textarea "E, the 24.08 is the last day you can use this ticket."
type textarea "Näiteks 24.08 on viimane päev, mil seda piletit saab kasutada."
type textarea ", the 24.08 is the last day you can use this ticket."
type textarea ", 24.08 on viimane päev, mil seda piletit saab kasutada."
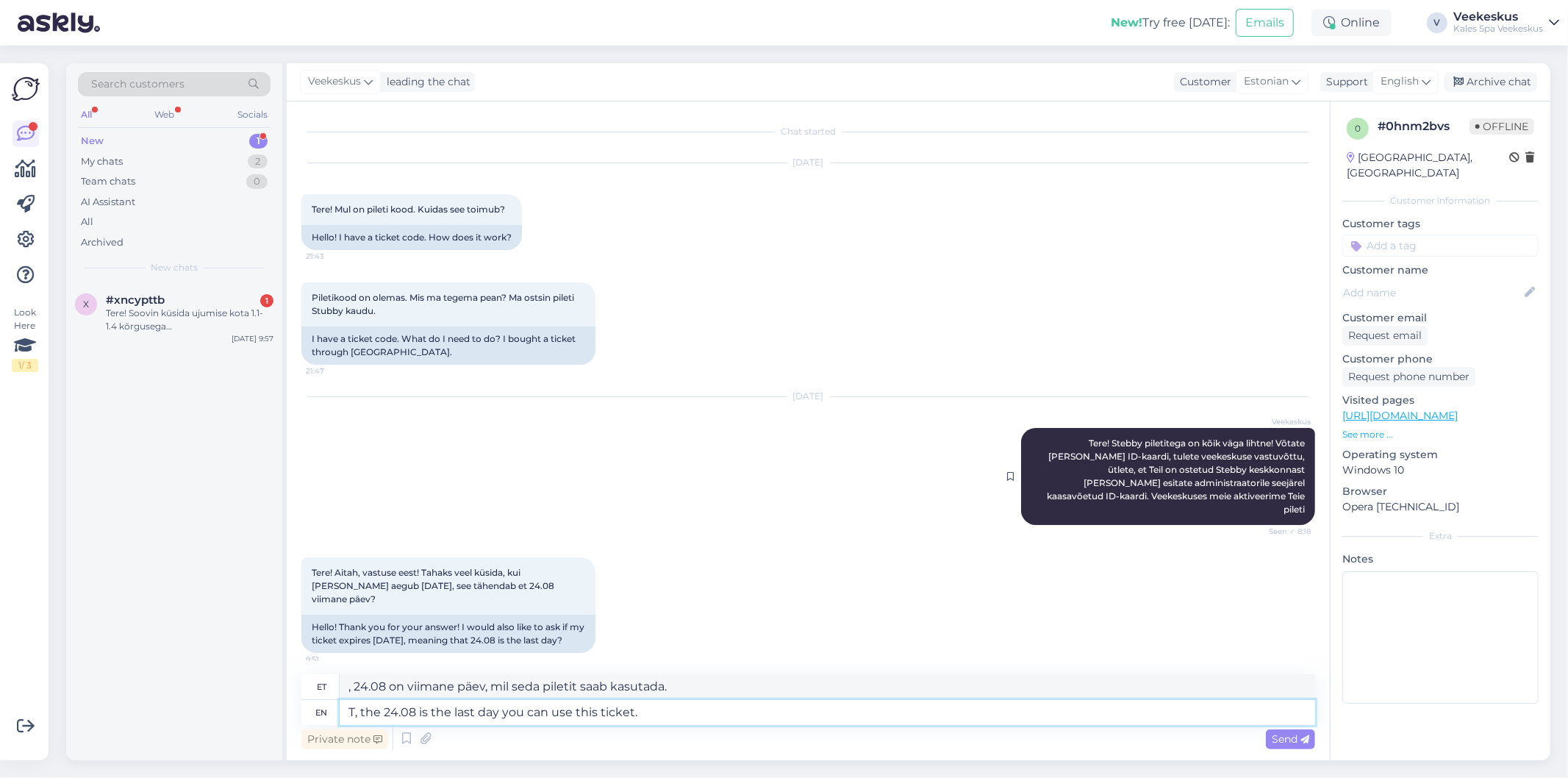
type textarea "Th, the 24.08 is the last day you can use this ticket."
type textarea "T, 24.08 on viimane päev, mil seda piletit saab kasutada."
type textarea "Tha, the 24.08 is the last day you can use this ticket."
type textarea "N, 24.08 on viimane päev, mil seda piletit saab kasutada."
type textarea "That, the 24.08 is the last day you can use this ticket."
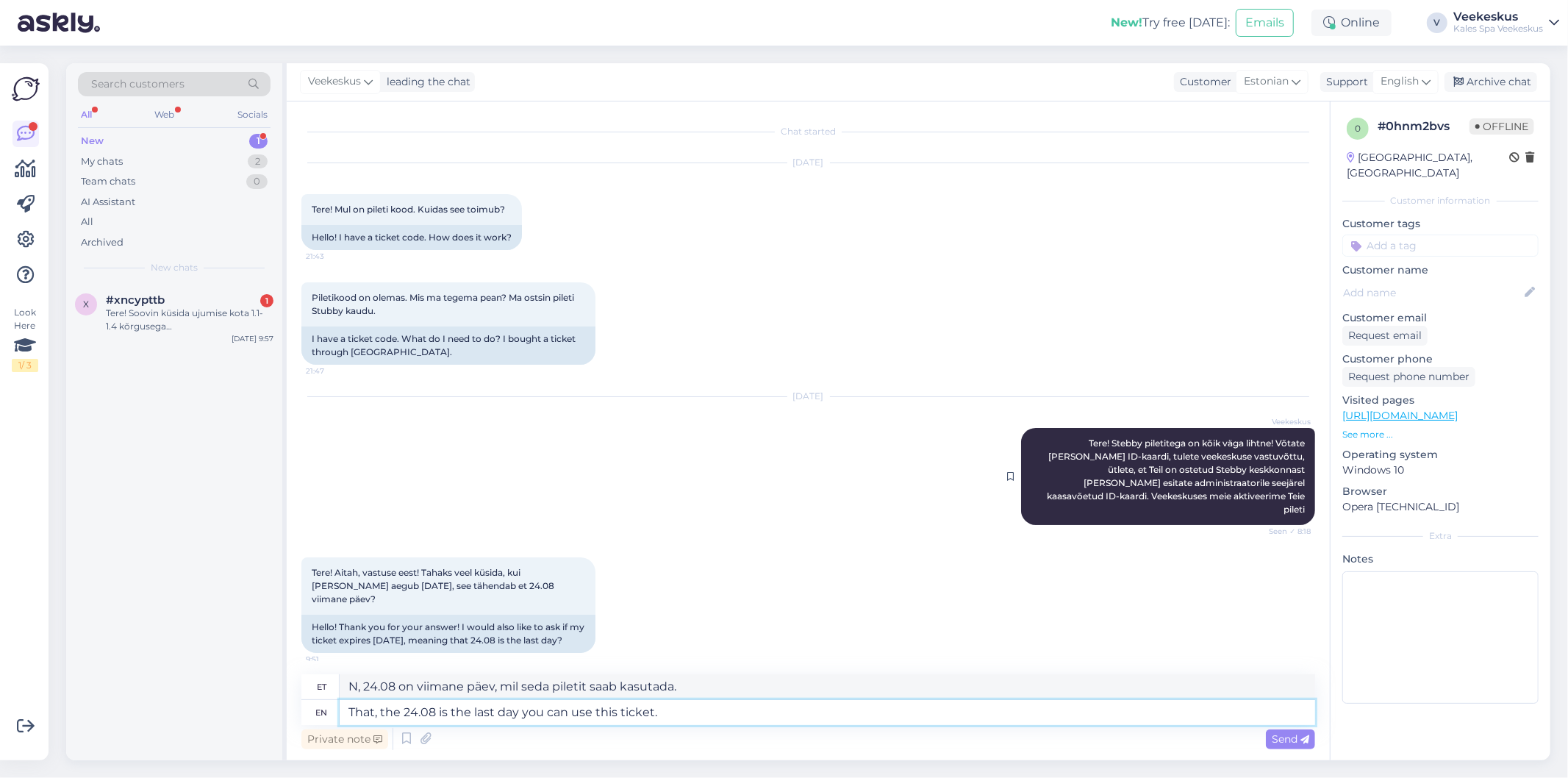
type textarea "Seega 24.08 on viimane päev, mil seda piletit kasutada saab."
type textarea "That's, the 24.08 is the last day you can use this ticket."
type textarea "Seega on 24.08 viimane päev, mil seda piletit kasutada saab."
type textarea "That's , the 24.08 is the last day you can use this ticket."
type textarea "See tähendab, et 24.08 on viimane päev, mil seda piletit saab kasutada."
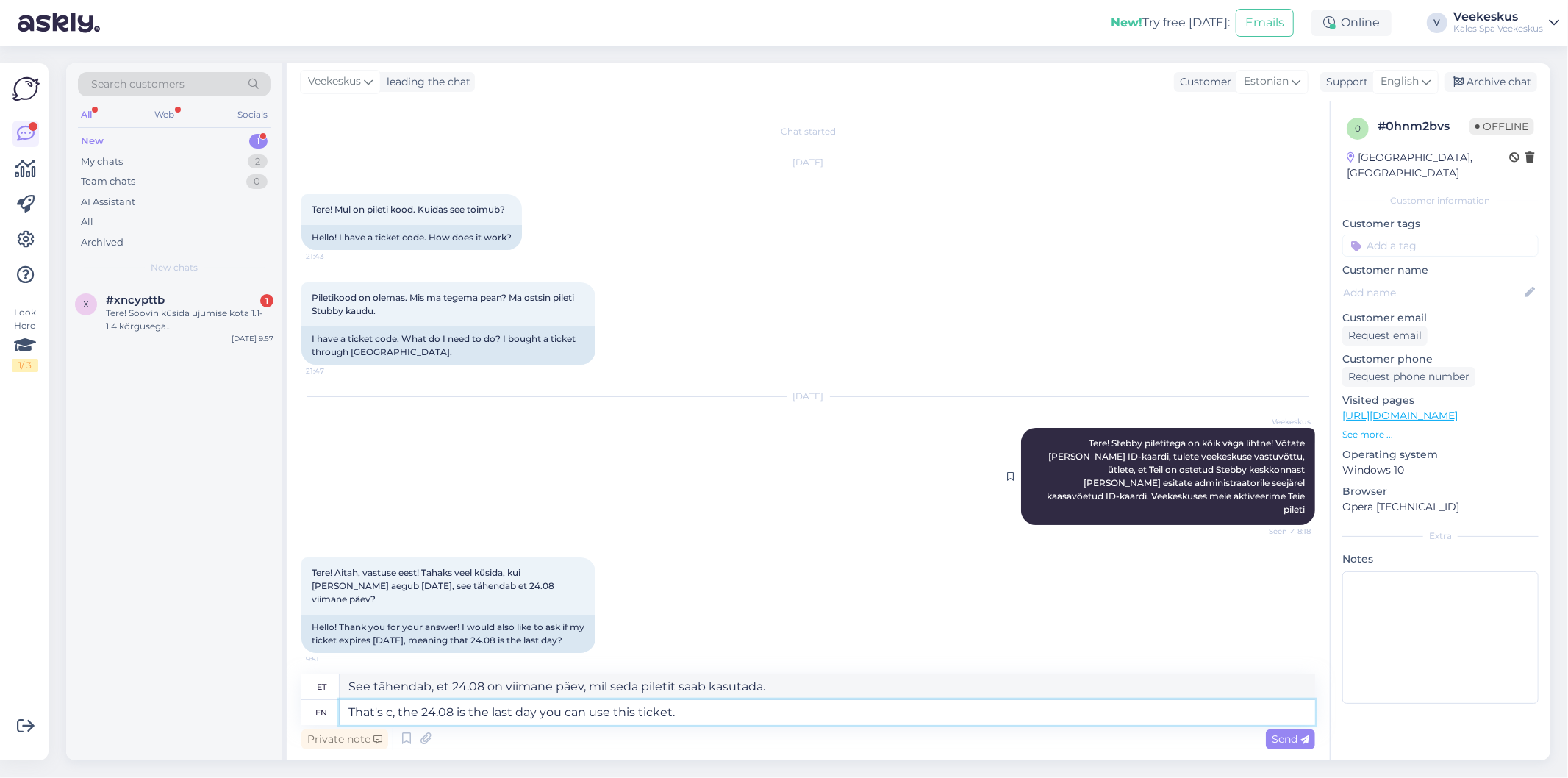
type textarea "That's co, the 24.08 is the last day you can use this ticket."
type textarea "See on c, 24.08 on viimane päev, mil seda piletit saab kasutada."
type textarea "That's cor, the 24.08 is the last day you can use this ticket."
type textarea "See on õige, 24.08 on viimane päev, mil seda piletit saab kasutada."
type textarea "That's corre, the 24.08 is the last day you can use this ticket."
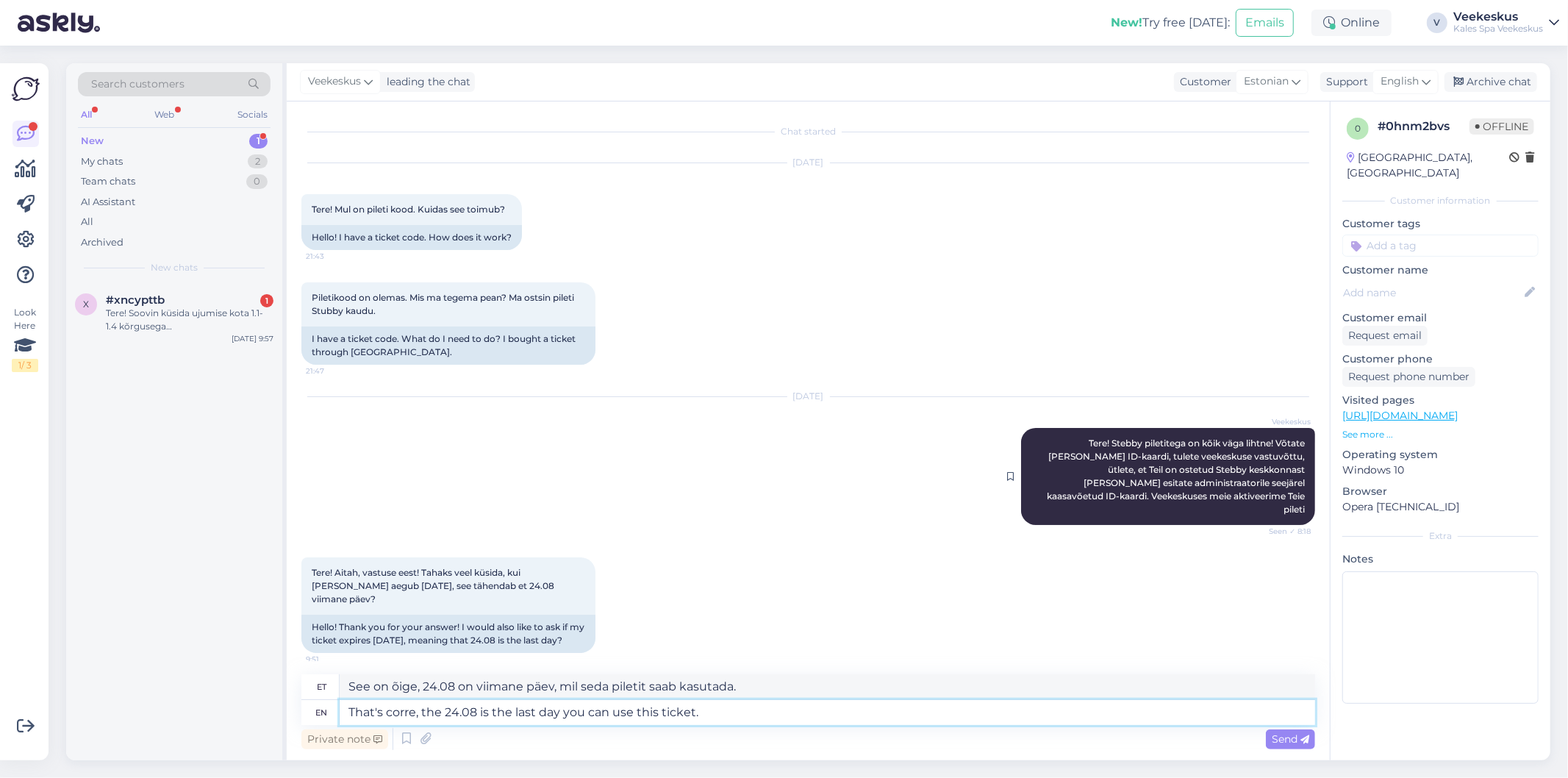
type textarea "Täpselt nii, 24.08 on viimane päev, mil seda piletit kasutada saab."
type textarea "That's correct, the 24.08 is the last day you can use this ticket."
type textarea "Täpselt nii, 24.08 on viimane päev, mil seda piletit saab kasutada."
type textarea "That's correct!, the 24.08 is the last day you can use this ticket."
type textarea "Täpselt nii!, 24.08 on viimane päev, mil seda piletit saab kasutada."
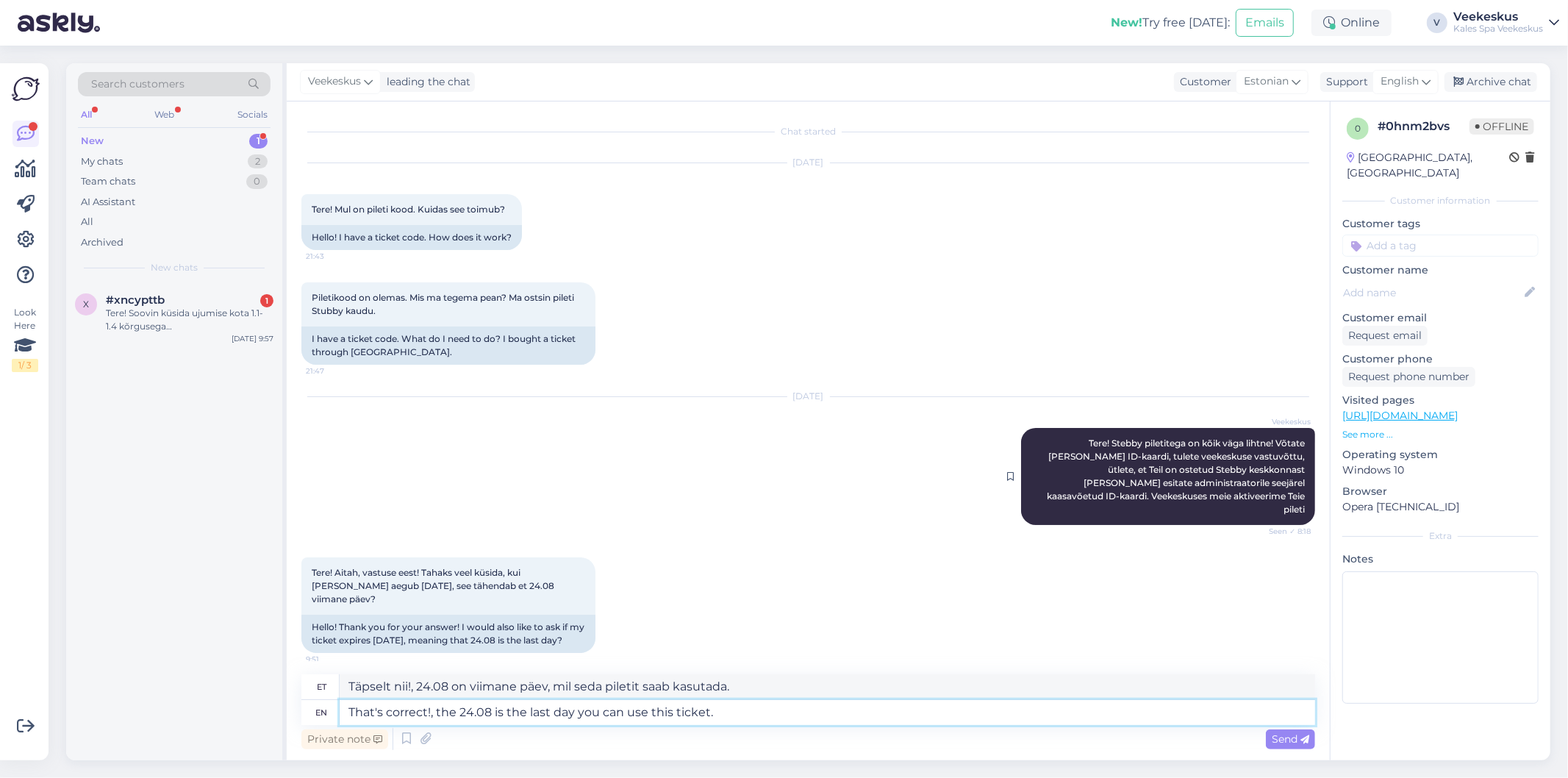
type textarea "That's correct, the 24.08 is the last day you can use this ticket."
type textarea "Täpselt nii, 24.08 on viimane päev, mil seda piletit saab kasutada."
click at [436, 714] on textarea "That's correct, the 24.08 is the last day you can use this ticket." at bounding box center [827, 713] width 976 height 25
click at [436, 714] on textarea "That's correct, the 24.08 is the last day you can use this ticket." at bounding box center [827, 713] width 976 height 25
click at [458, 715] on textarea "That's correct, the 24.08 is the last day you can use this ticket." at bounding box center [827, 713] width 976 height 25
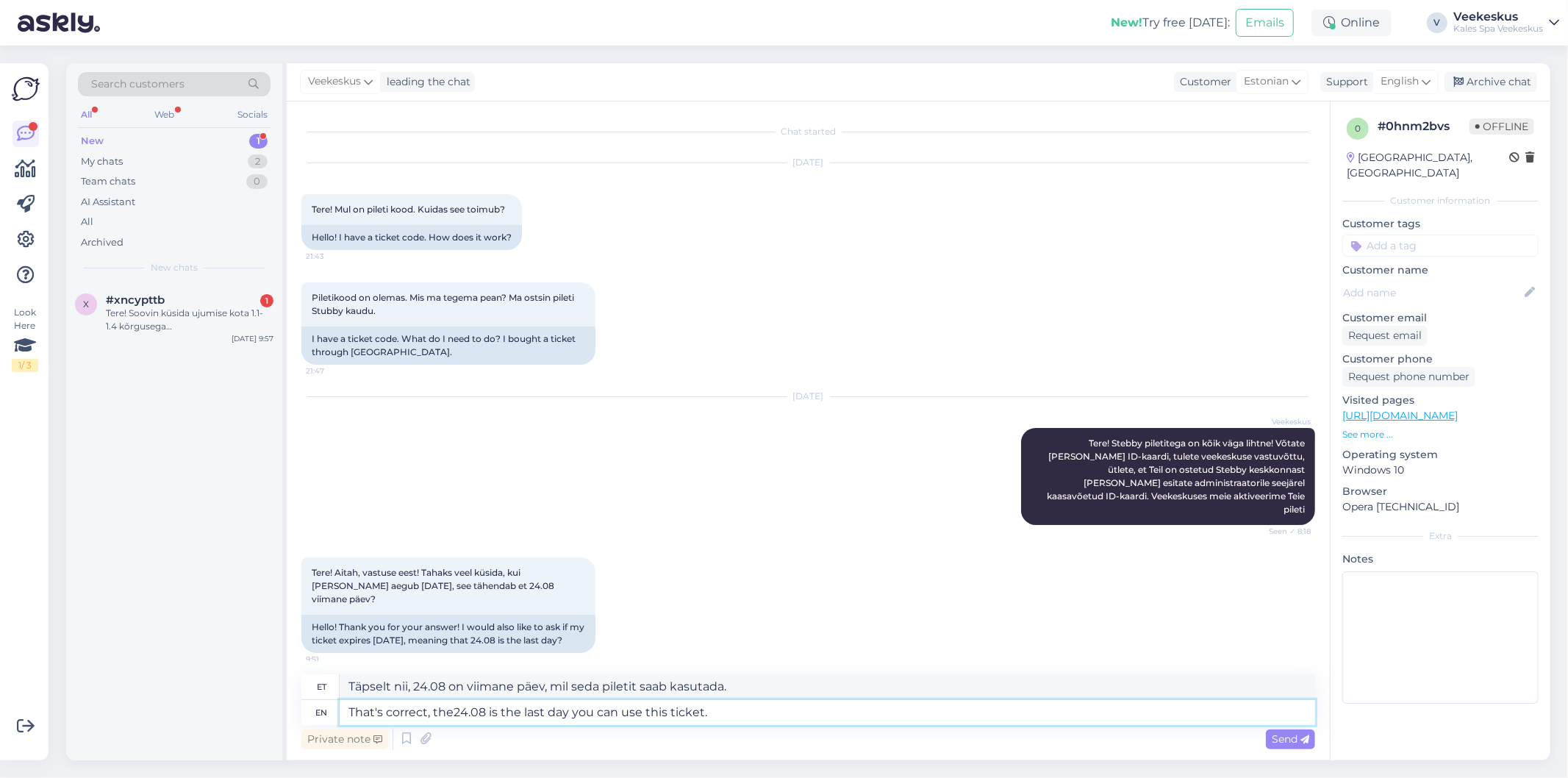
type textarea "That's correct, th24.08 is the last day you can use this ticket."
type textarea "Täpselt nii, the24.08 on viimane päev, mil seda piletit saab kasutada."
type textarea "That's correct, t24.08 is the last day you can use this ticket."
type textarea "Täpselt nii, th24.08 on viimane päev, mil seda piletit saab kasutada."
type textarea "That's correct,24.08 is the last day you can use this ticket."
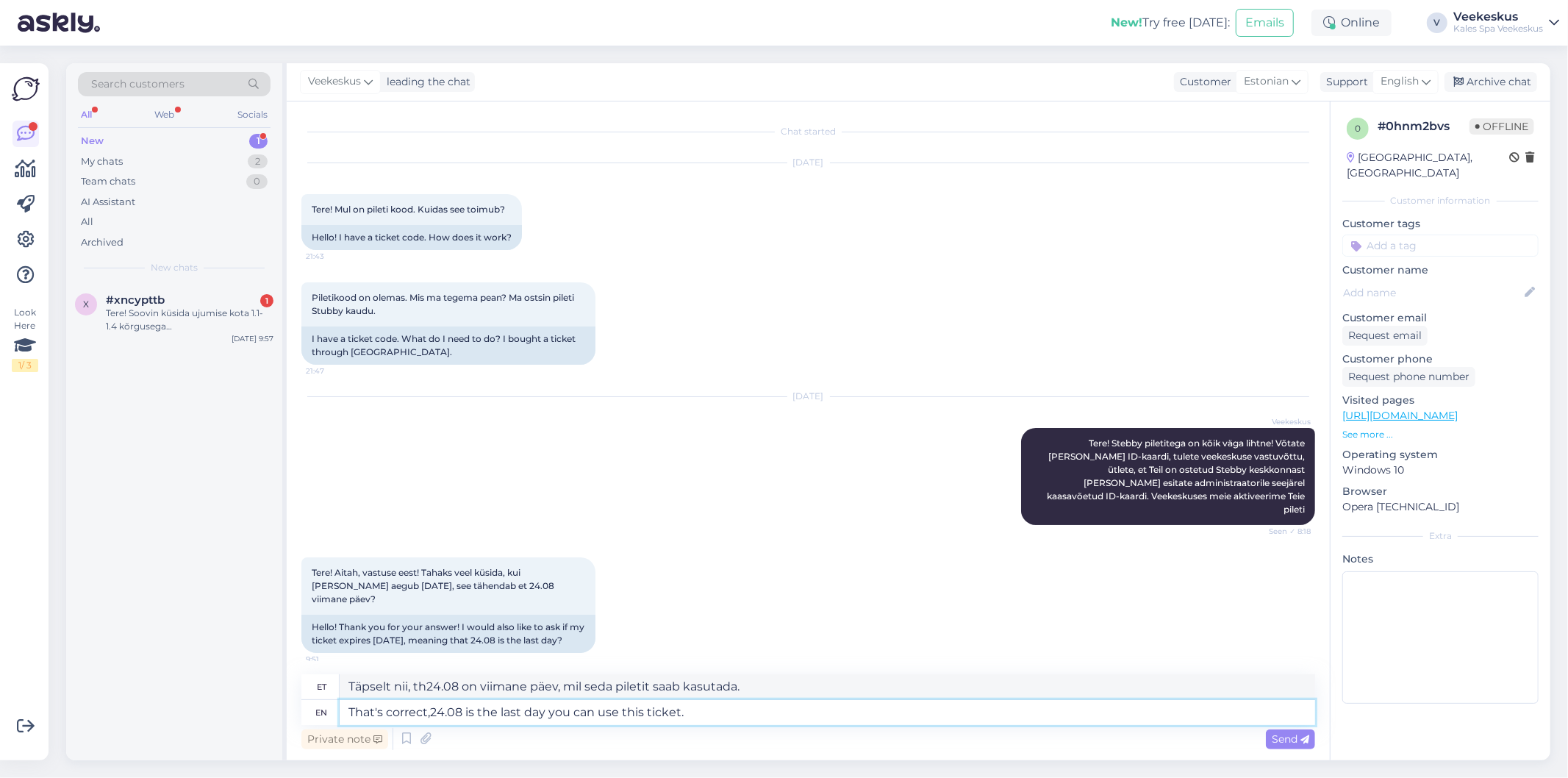
type textarea "Täpselt nii, t24.08 on viimane päev, mil seda piletit saab kasutada."
type textarea "That's correct24.08 is the last day you can use this ticket."
type textarea "correct24.08 on viimane päev, mil seda piletit saab kasutada."
type textarea "That's correct 24.08 is the last day you can use this ticket."
type textarea "Täpselt nii, 24.08 on viimane päev, mil seda piletit saab kasutada."
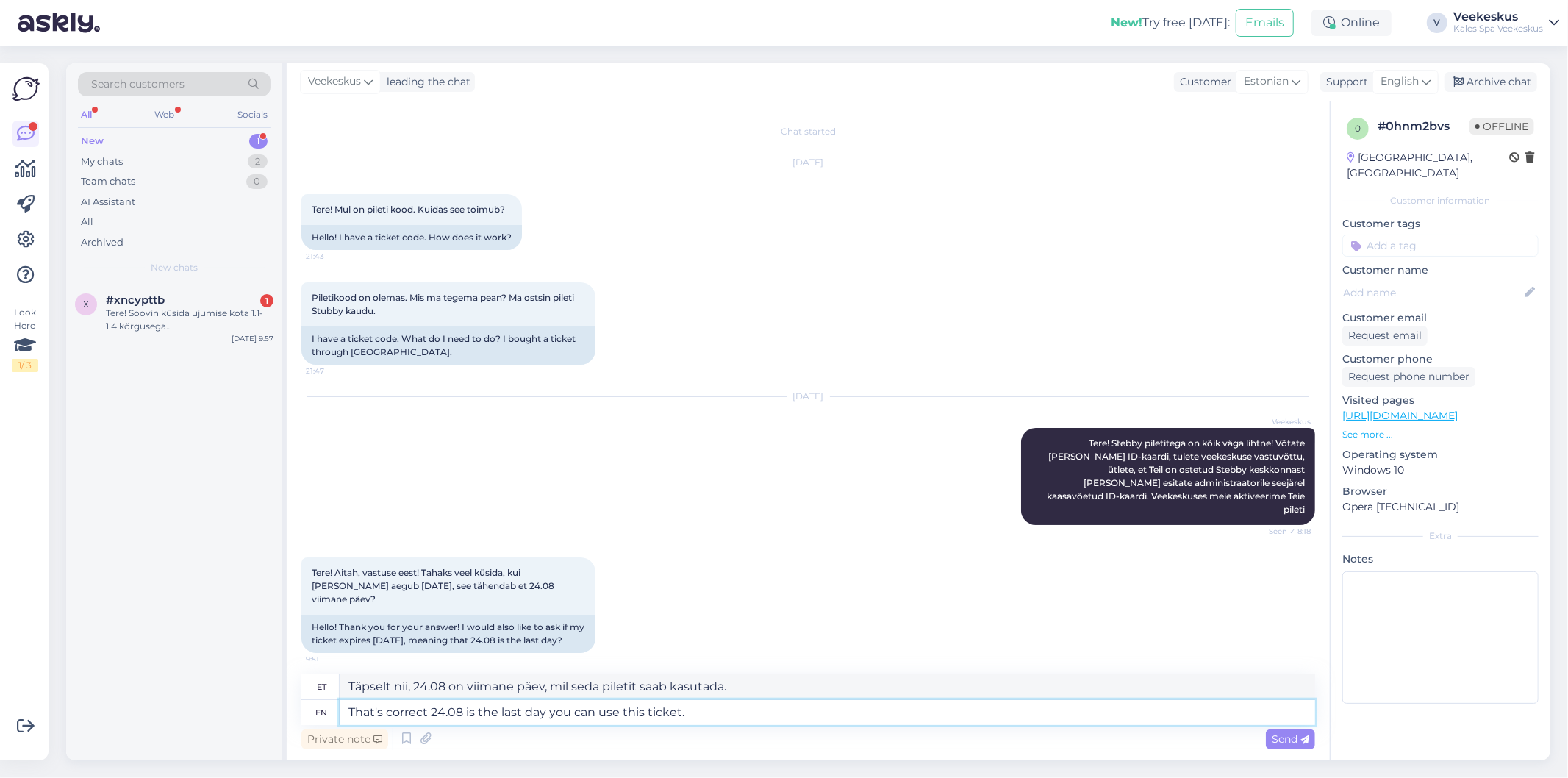
type textarea "That's correct :24.08 is the last day you can use this ticket."
type textarea "Täpselt nii :24.08 on viimane päev, mil seda piletit saab kasutada."
type textarea "That's correct :))24.08 is the last day you can use this ticket."
type textarea "Täpselt nii :)) 24.08 on viimane päev, mil seda piletit saab kasutada."
click at [733, 706] on textarea "That's correct :)) 24.08 is the last day you can use this ticket." at bounding box center [827, 713] width 976 height 25
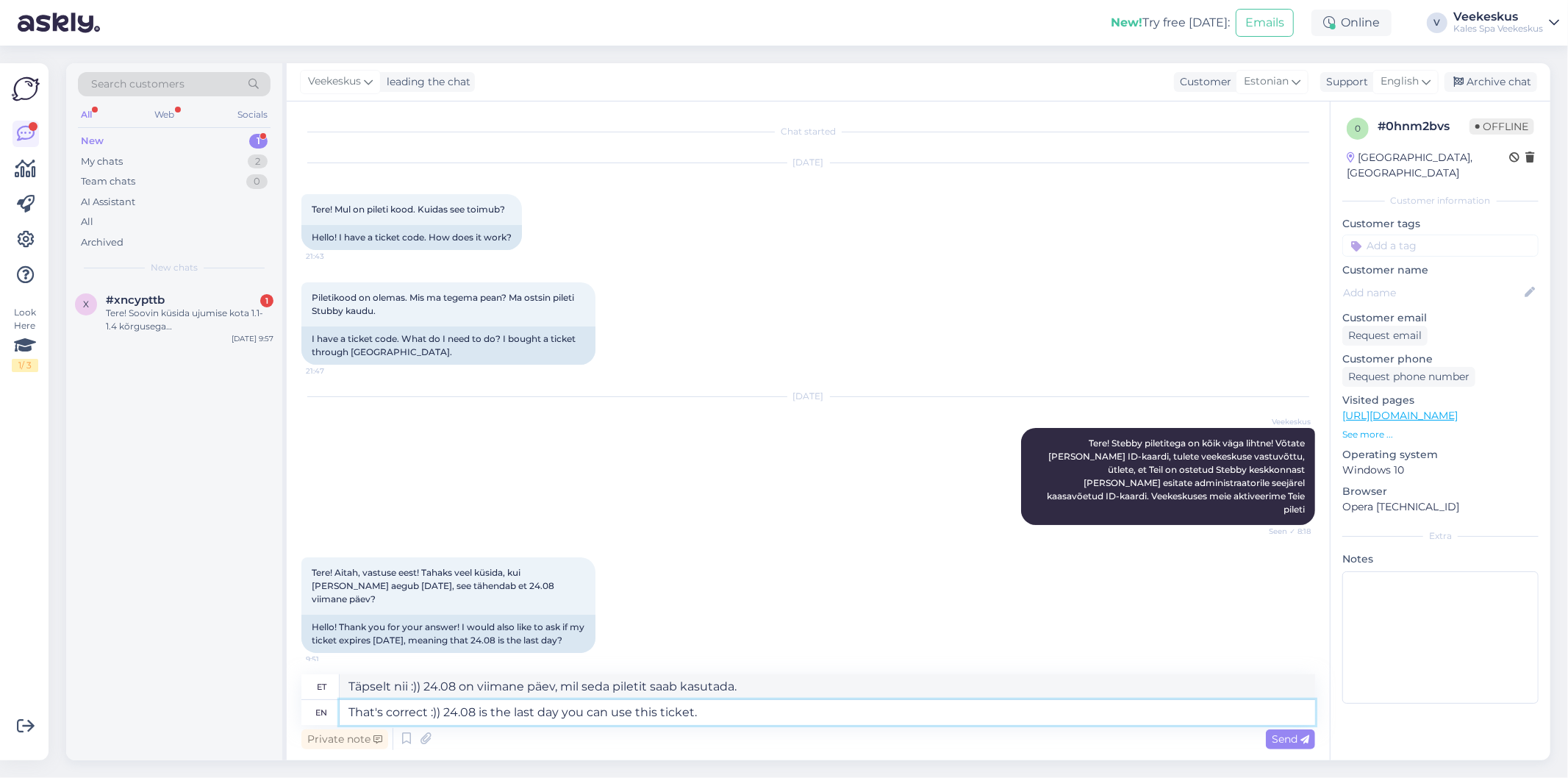
type textarea "That's correct :)) 24.08 is the last day you can use this ticket"
click at [718, 719] on textarea "That's correct :)) 24.08 is the last day you can use this ticket" at bounding box center [827, 713] width 976 height 25
type textarea "Täpselt nii :)) 24.08 on viimane päev, mil seda piletit saab kasutada"
type textarea "That's correct :)) 24.08 is the last day you can use this ticket"
click at [1292, 735] on span "Send" at bounding box center [1290, 740] width 38 height 13
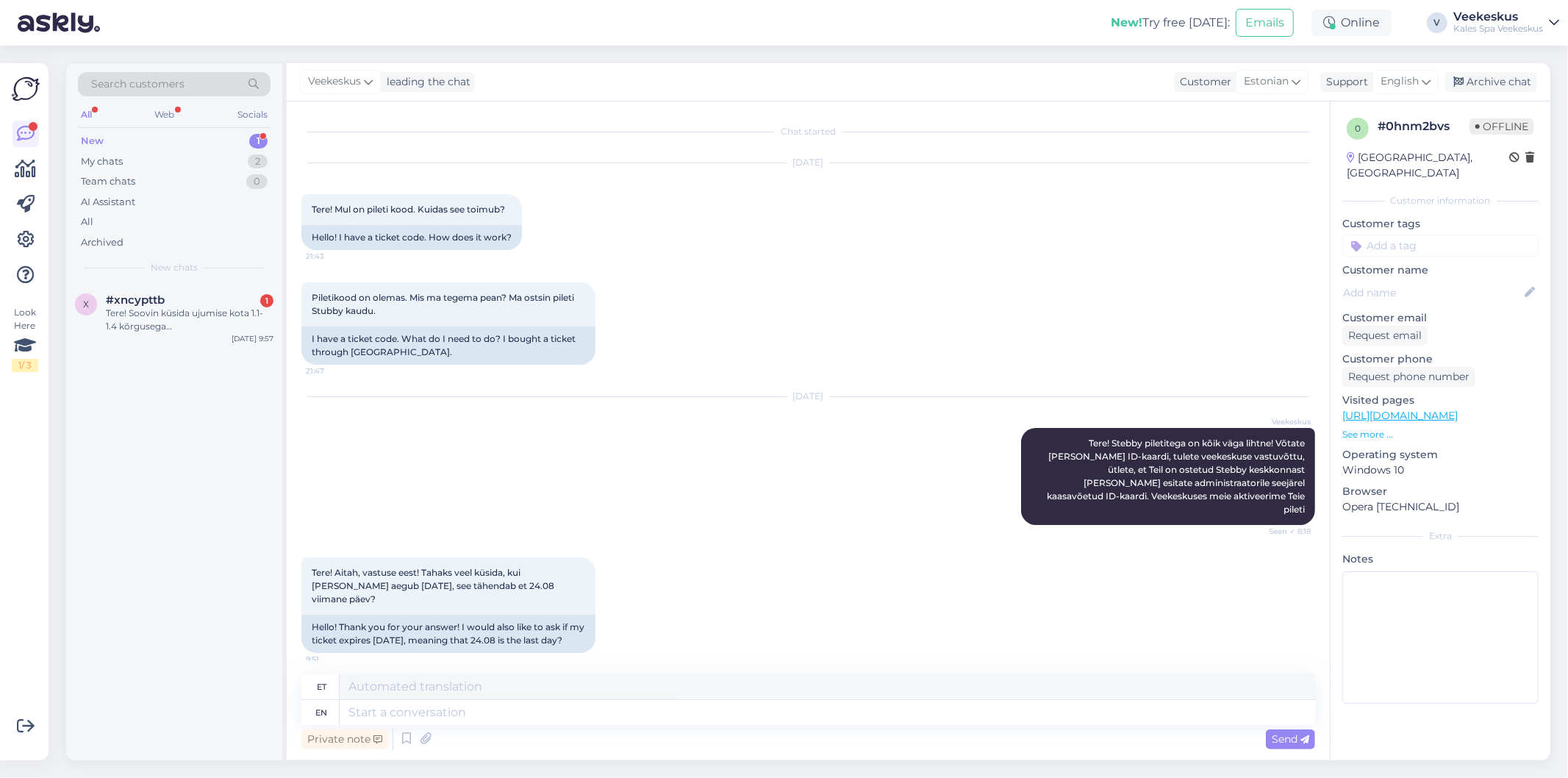
scroll to position [95, 0]
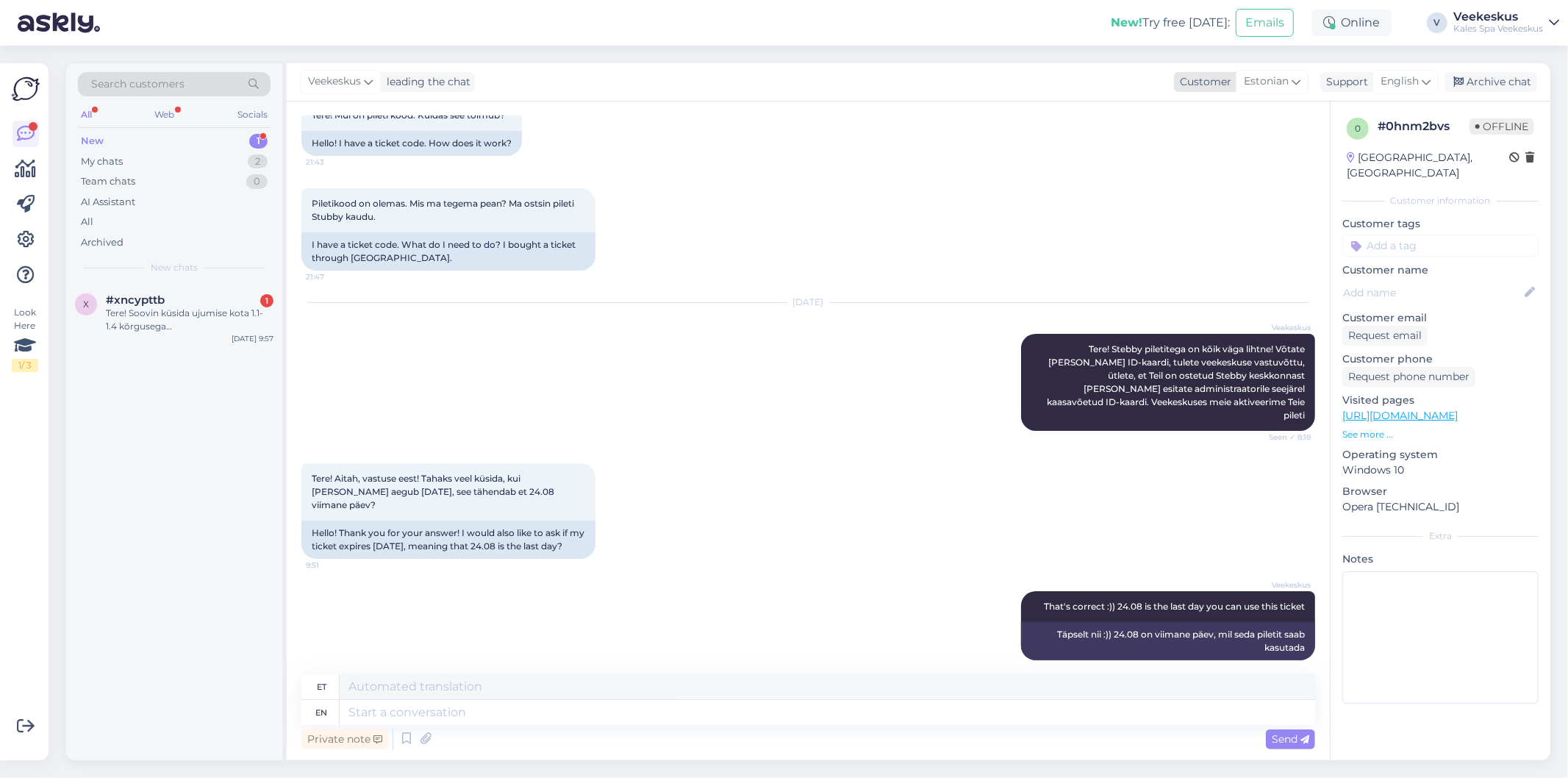
drag, startPoint x: 1495, startPoint y: 81, endPoint x: 1381, endPoint y: 89, distance: 114.3
click at [1496, 81] on div "Archive chat" at bounding box center [1491, 82] width 93 height 20
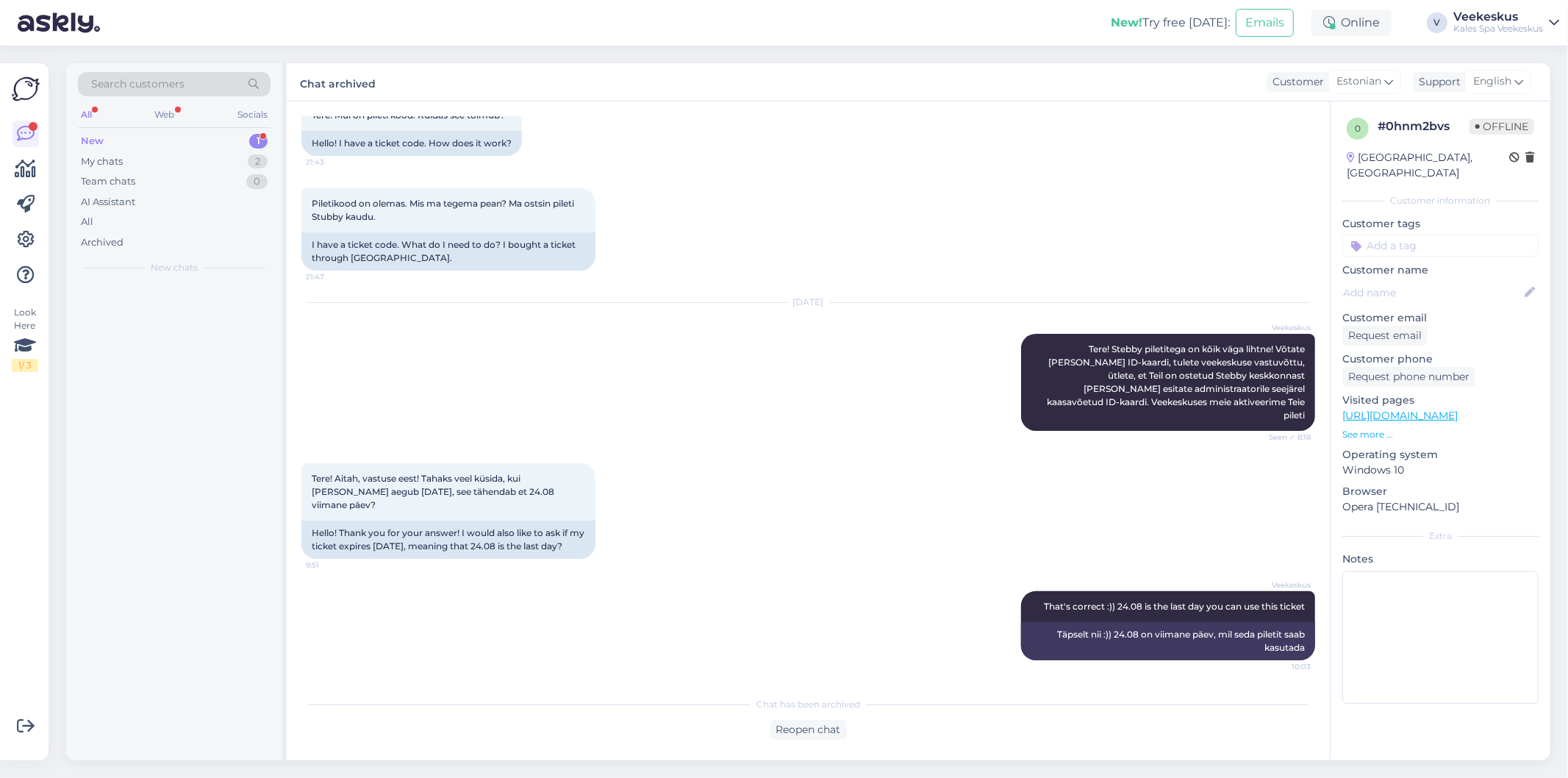
scroll to position [79, 0]
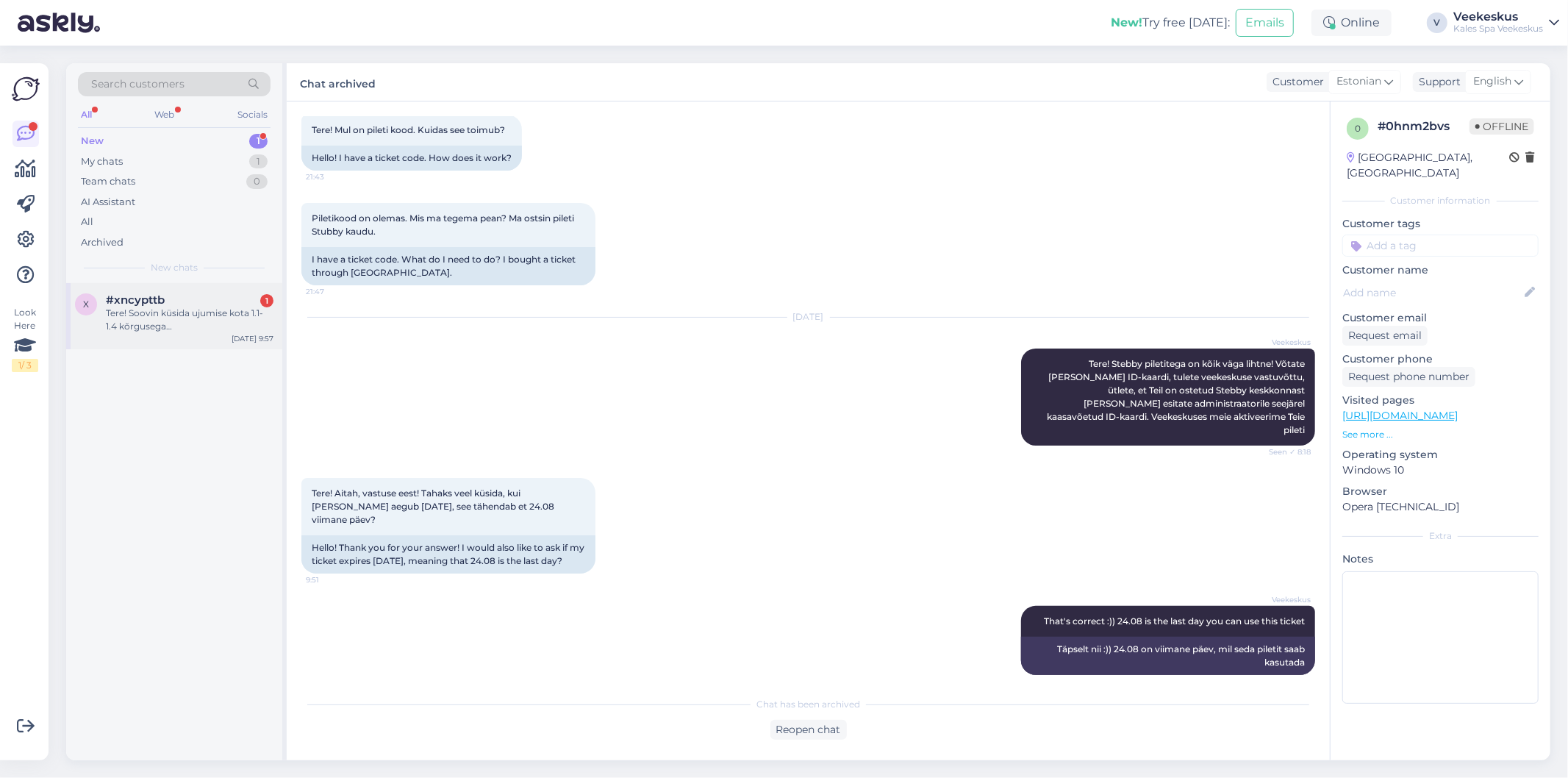
click at [204, 301] on div "#xncypttb 1" at bounding box center [190, 300] width 167 height 13
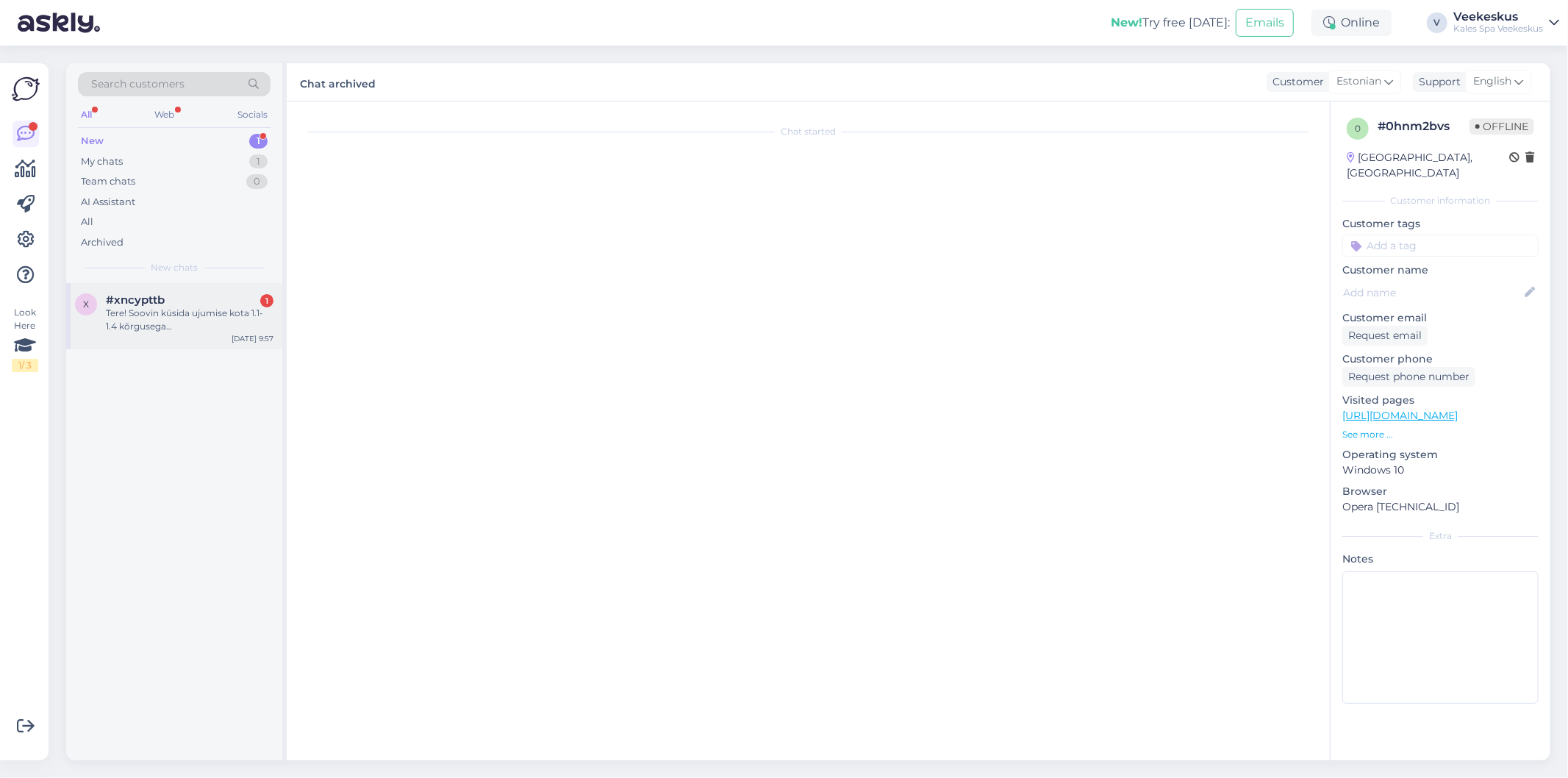
scroll to position [0, 0]
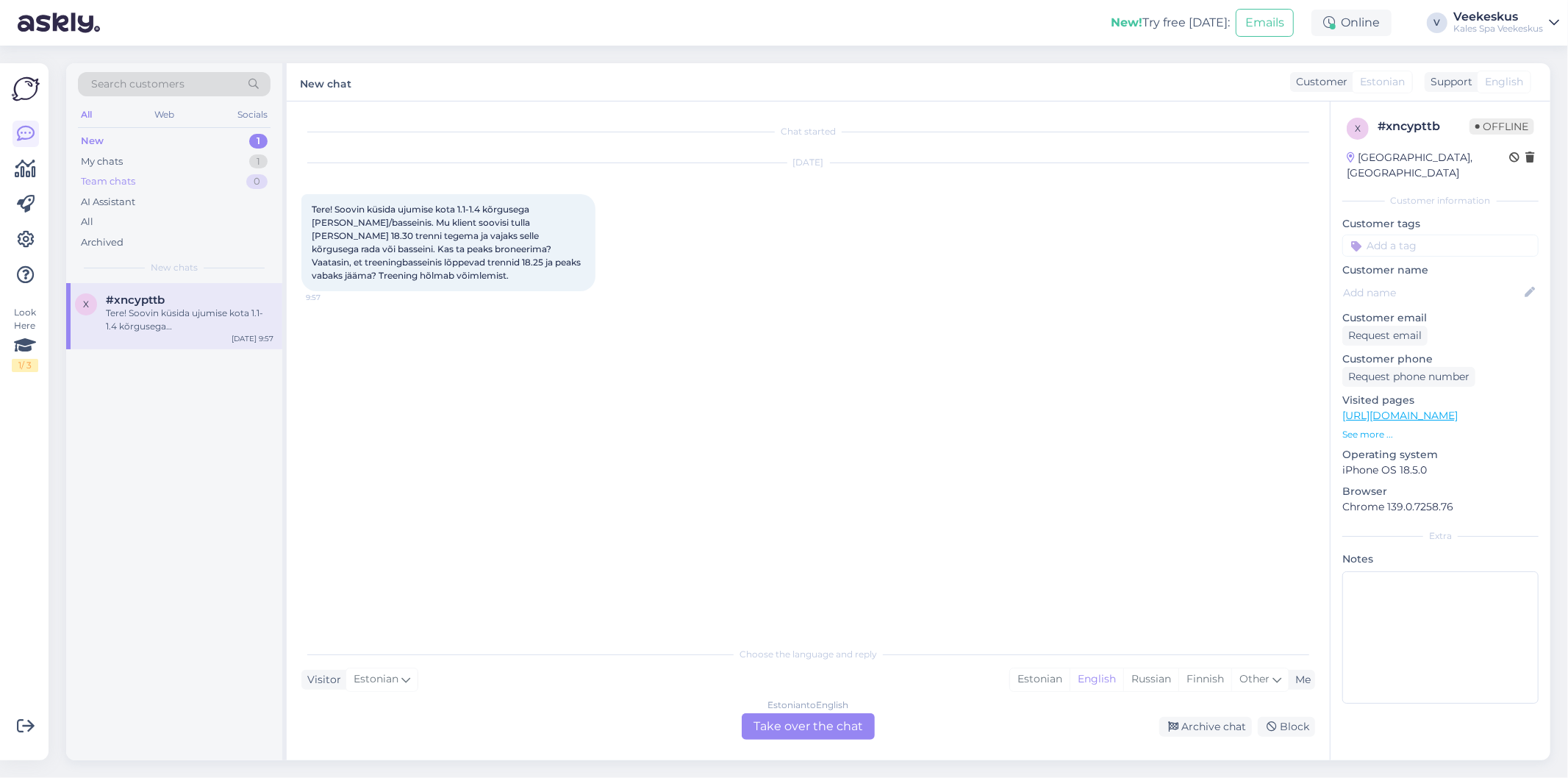
click at [234, 173] on div "Team chats 0" at bounding box center [174, 182] width 192 height 21
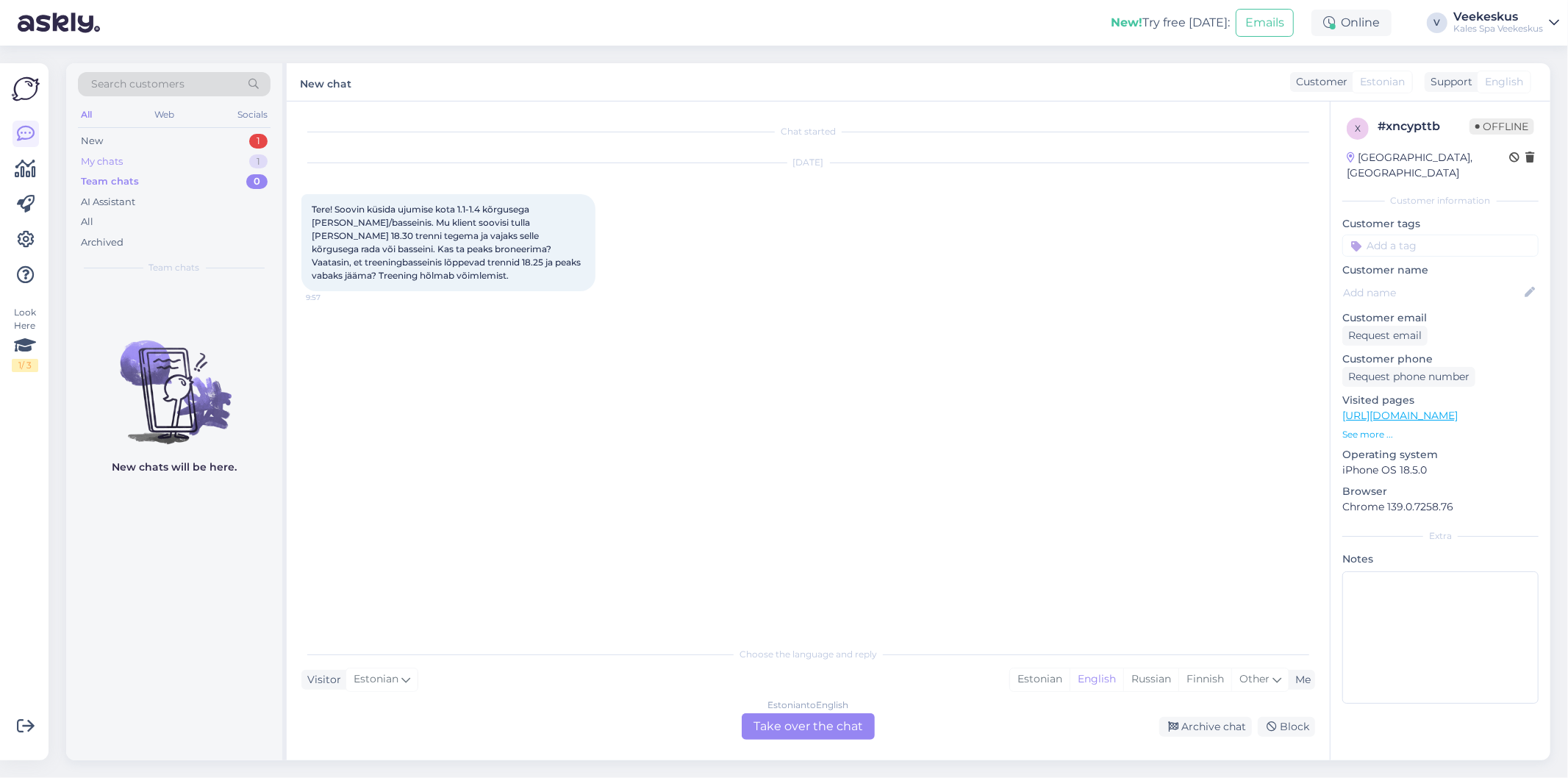
click at [234, 167] on div "My chats 1" at bounding box center [174, 161] width 192 height 21
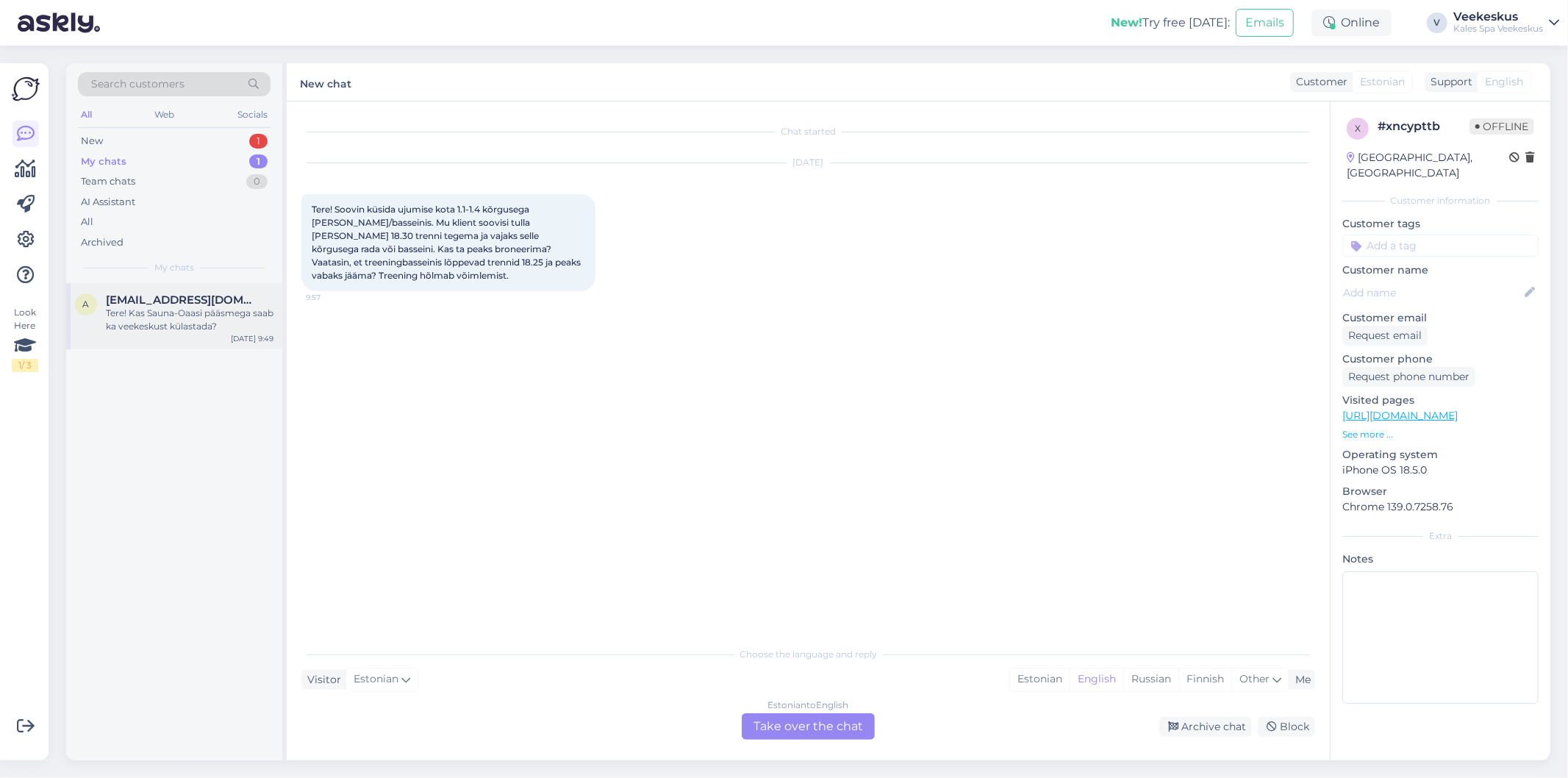
click at [211, 303] on span "[EMAIL_ADDRESS][DOMAIN_NAME]" at bounding box center [182, 300] width 153 height 13
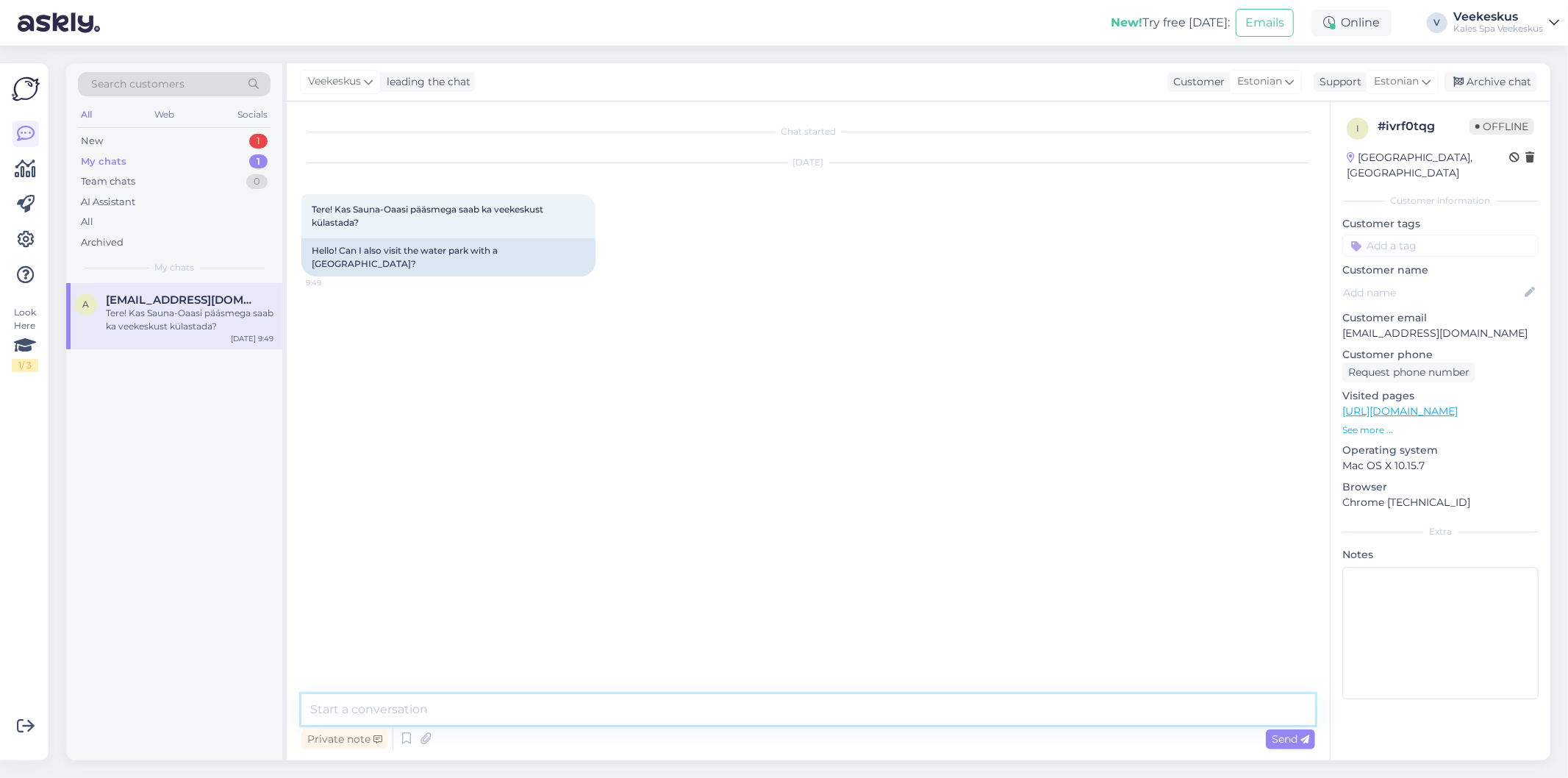
click at [596, 699] on textarea at bounding box center [808, 709] width 1014 height 31
click at [363, 704] on textarea "Tere! Jah, Sauna-Oaasi pääsmega on teil juurdepääs ka veekeskusesse" at bounding box center [808, 709] width 1014 height 31
drag, startPoint x: 787, startPoint y: 707, endPoint x: 776, endPoint y: 712, distance: 12.1
click at [785, 707] on textarea "Tere! Just nii! Sauna-Oaasi pääsmega on teil juurdepääs ka veekeskusesse" at bounding box center [808, 709] width 1014 height 31
click at [346, 714] on textarea "Tere! Just nii! Sauna-Oaasi pääsmega on teil juurdepääs ka veekeskusesse" at bounding box center [808, 709] width 1014 height 31
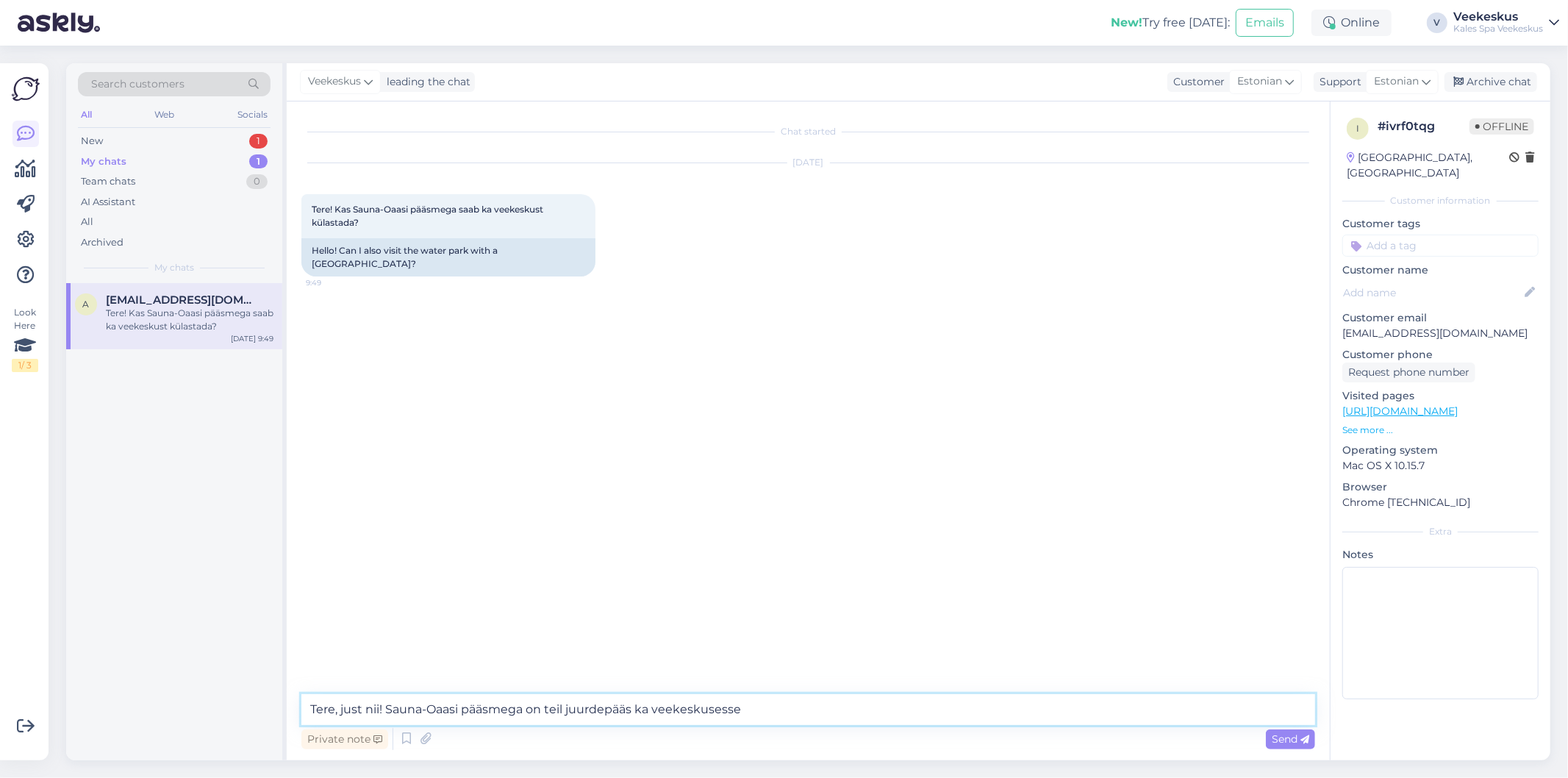
click at [831, 722] on textarea "Tere, just nii! Sauna-Oaasi pääsmega on teil juurdepääs ka veekeskusesse" at bounding box center [808, 709] width 1014 height 31
type textarea "Tere, just nii! Sauna-Oaasi pääsmega on teil juurdepääs ka veekeskusesse"
click at [1293, 740] on span "Send" at bounding box center [1290, 740] width 38 height 13
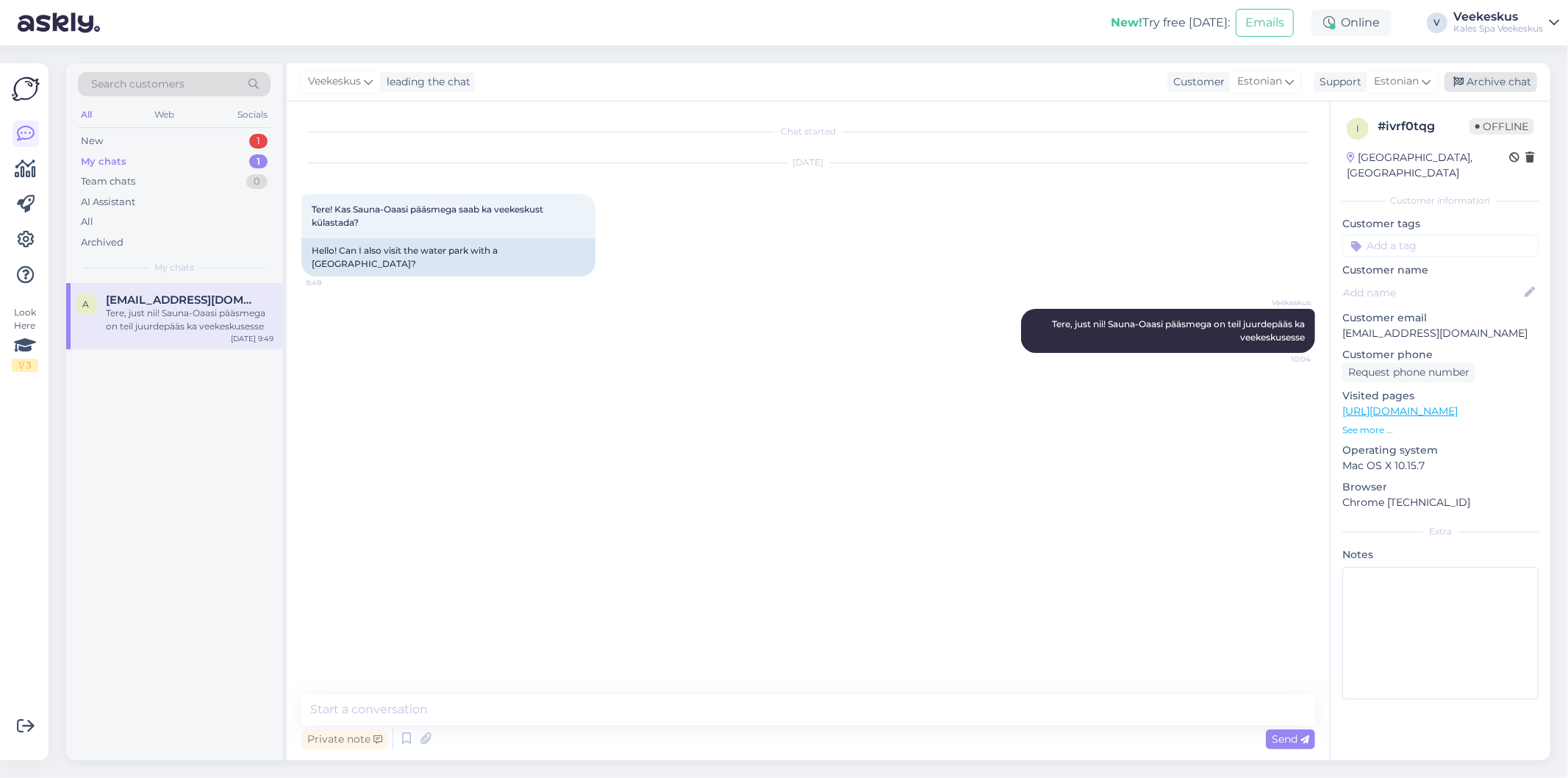
click at [1493, 81] on div "Archive chat" at bounding box center [1491, 82] width 93 height 20
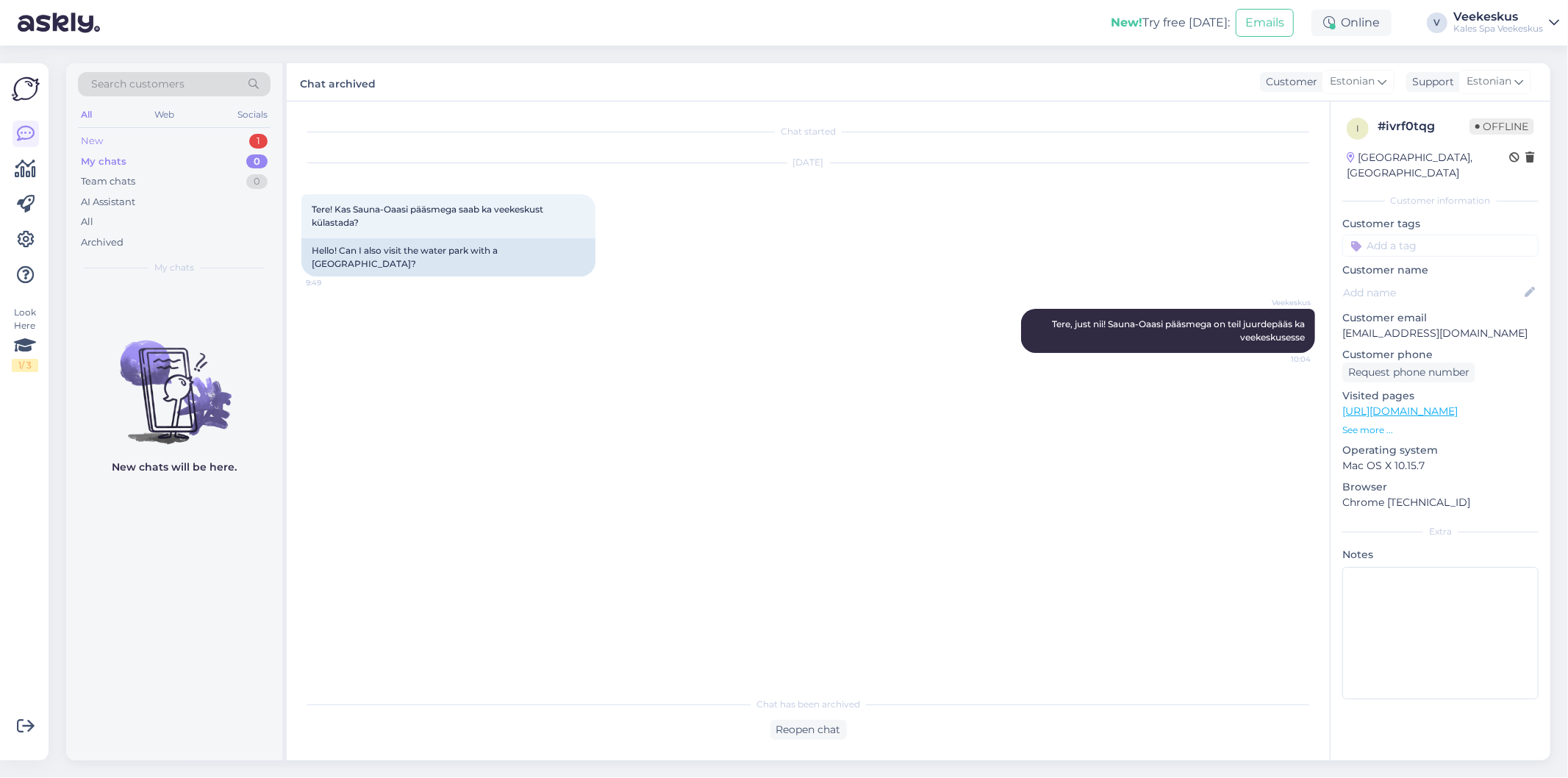
click at [194, 148] on div "New 1" at bounding box center [174, 141] width 192 height 21
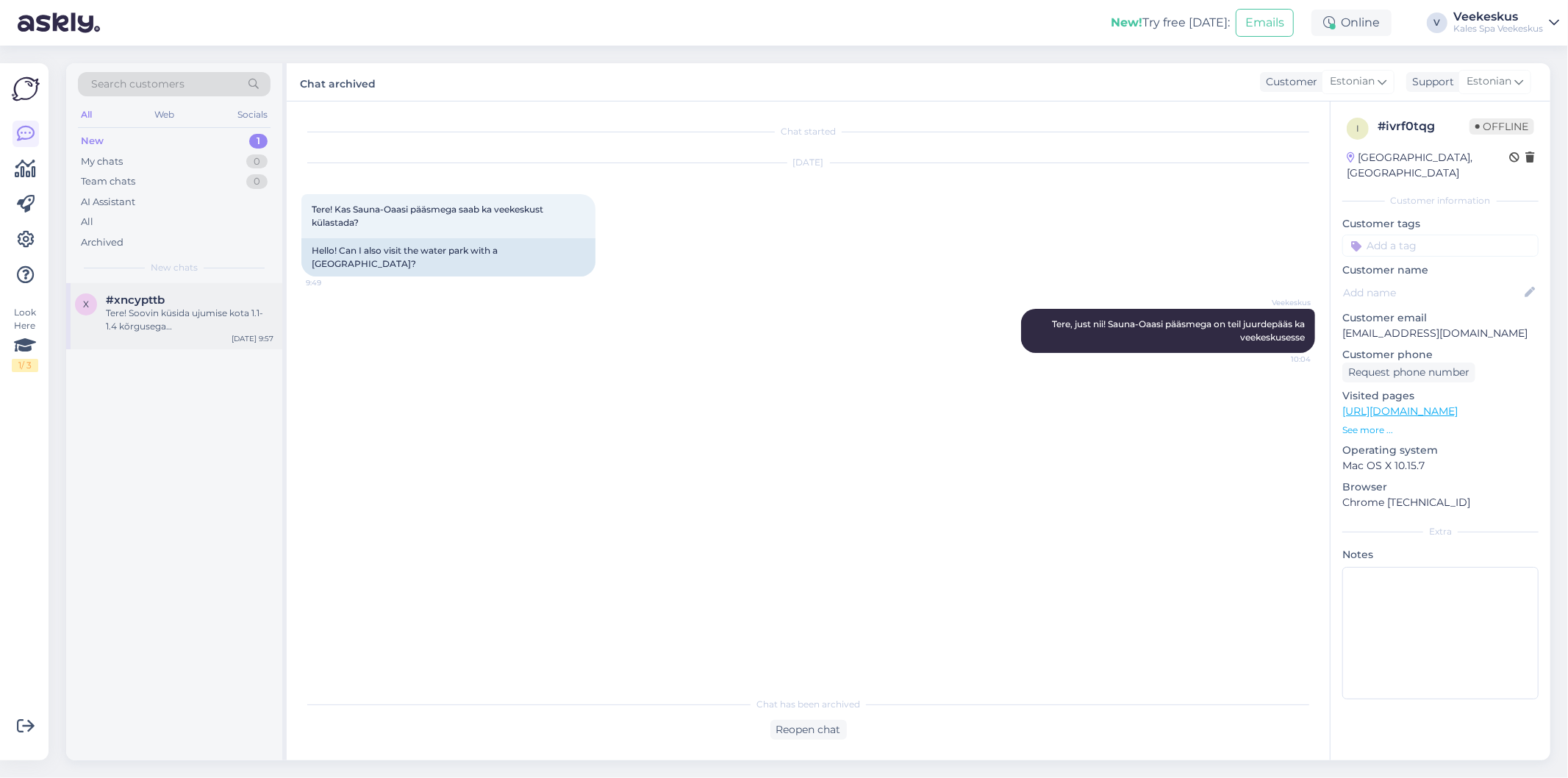
click at [181, 345] on div "x #xncypttb Tere! Soovin küsida ujumise kota 1.1-1.4 kõrgusega [PERSON_NAME]/ba…" at bounding box center [174, 316] width 217 height 66
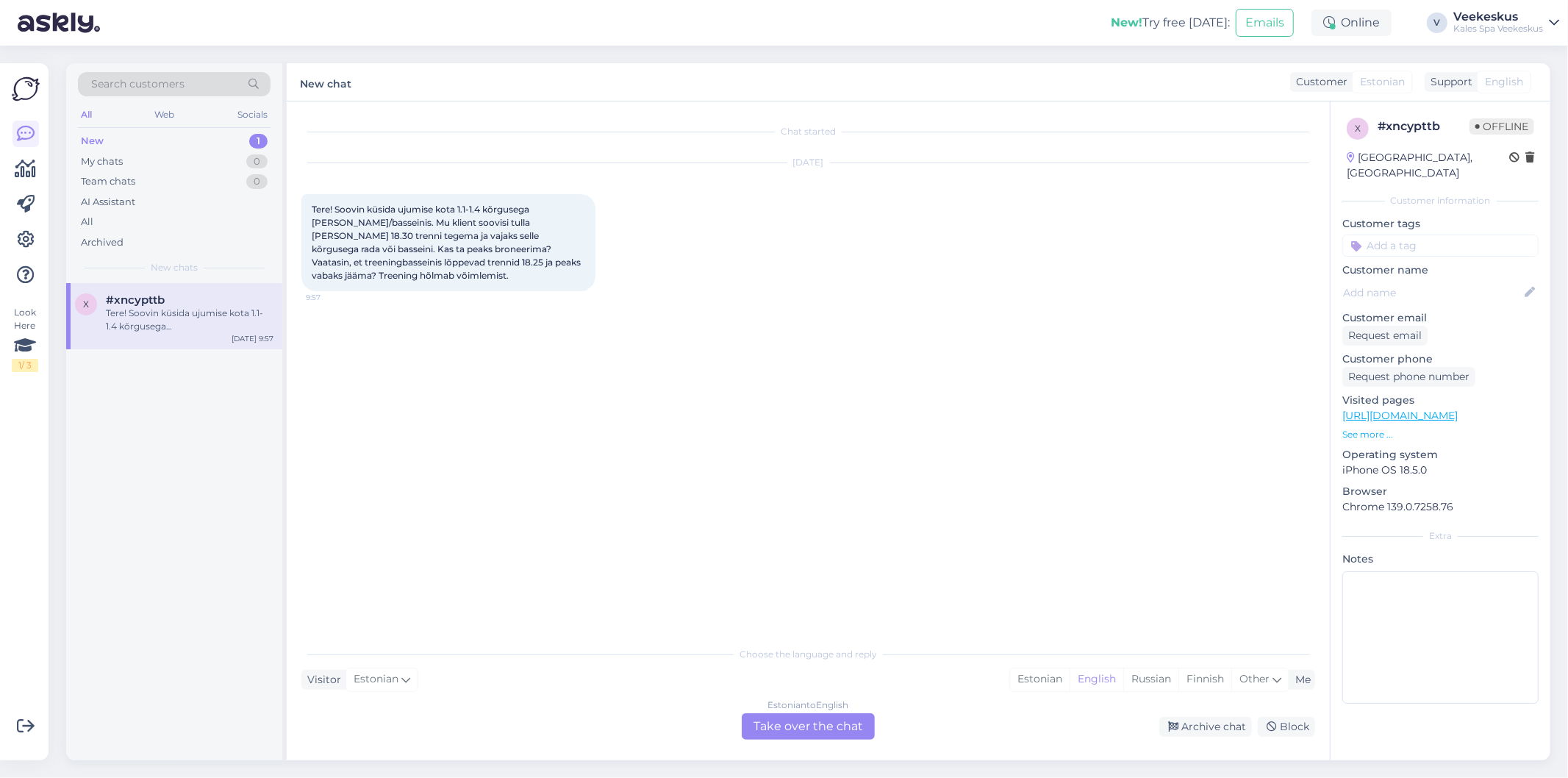
click at [824, 733] on div "Estonian to English Take over the chat" at bounding box center [808, 727] width 133 height 27
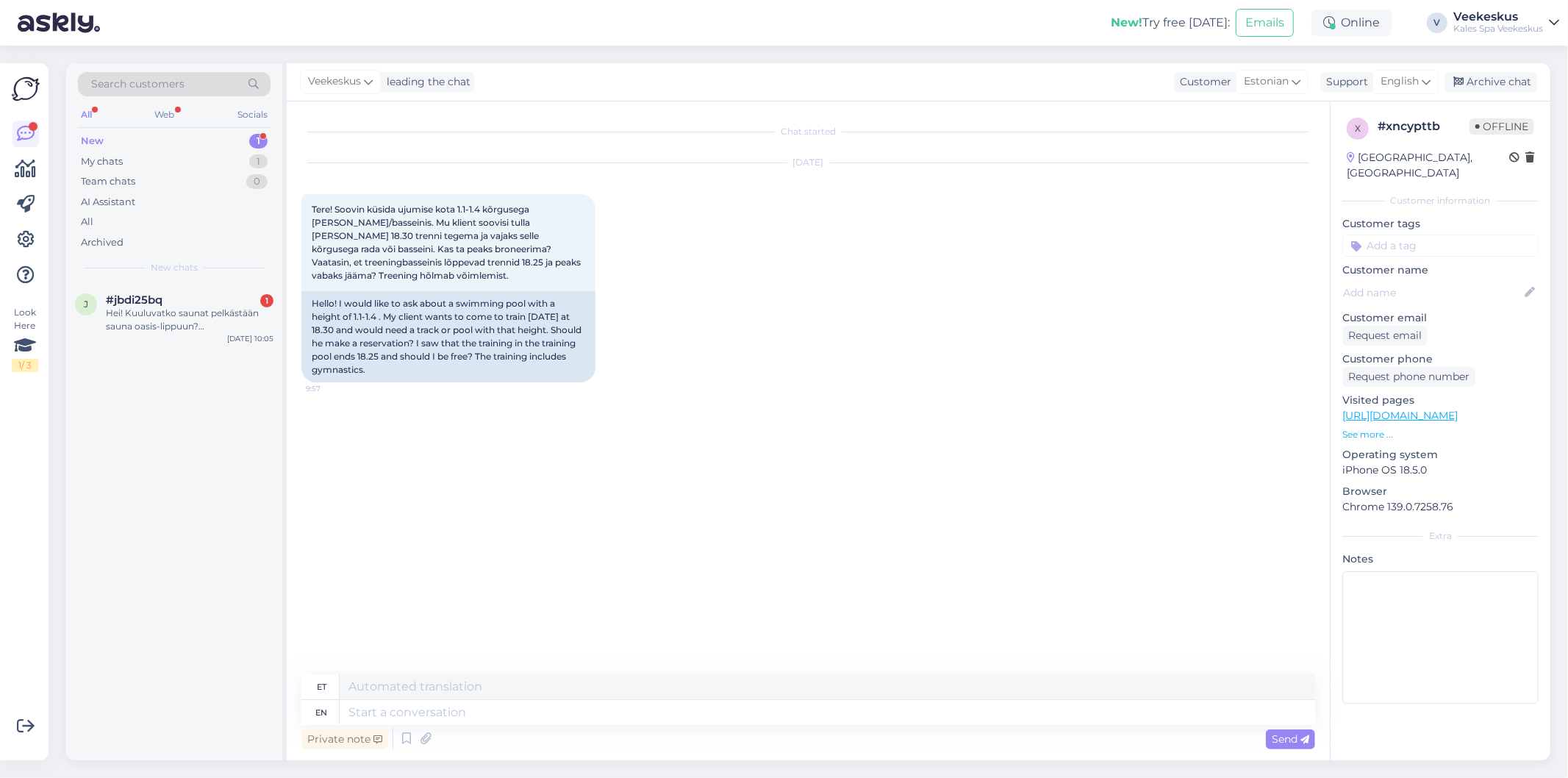
click at [703, 295] on div "[DATE] Tere! Soovin küsida ujumise kota 1.1-1.4 kõrgusega [PERSON_NAME]/bassein…" at bounding box center [808, 273] width 1014 height 252
click at [580, 716] on textarea at bounding box center [827, 713] width 976 height 25
type textarea "T"
click at [1387, 82] on span "English" at bounding box center [1400, 81] width 38 height 16
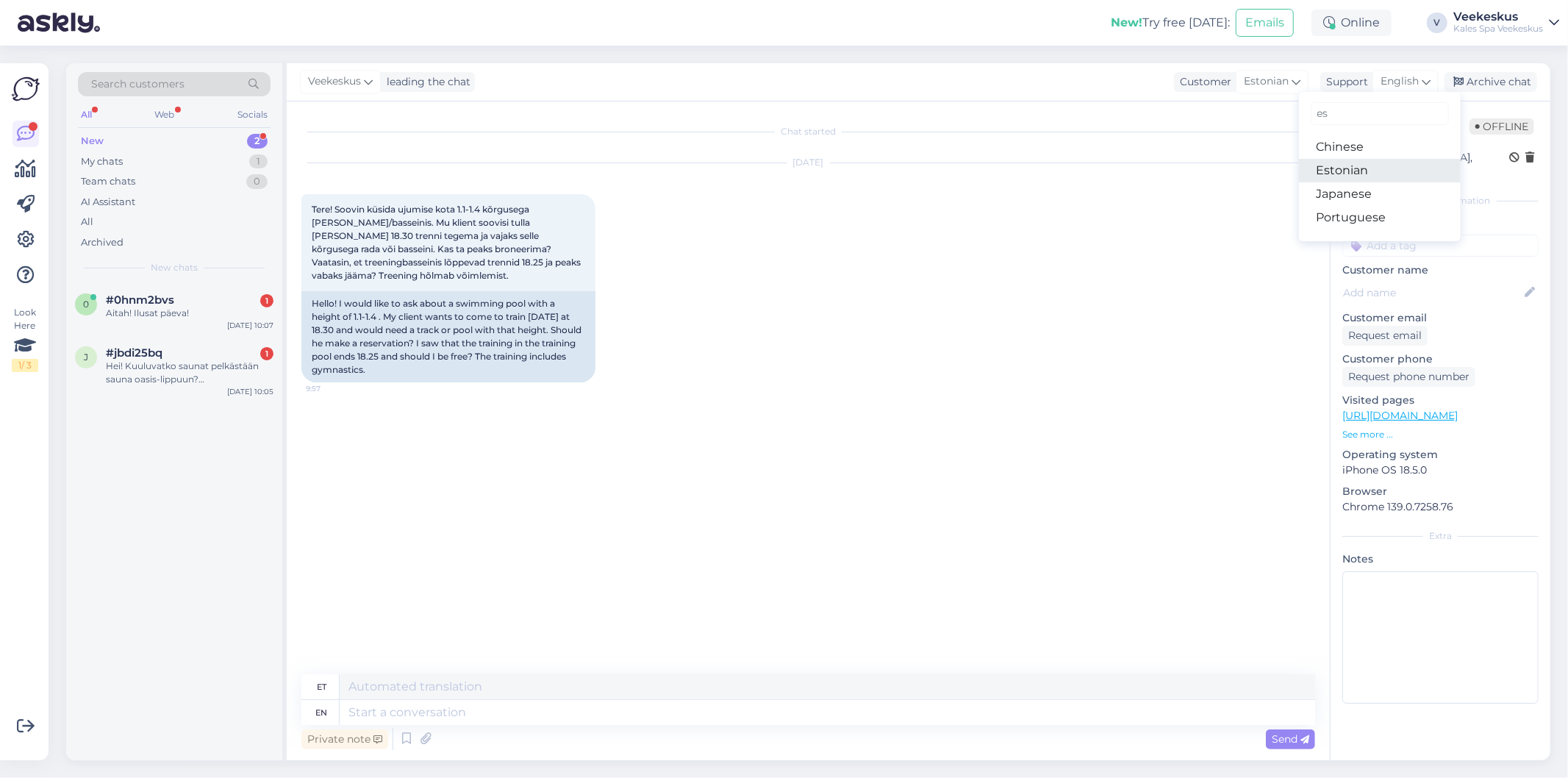
click at [1361, 174] on link "Estonian" at bounding box center [1380, 171] width 161 height 23
drag, startPoint x: 593, startPoint y: 729, endPoint x: 618, endPoint y: 633, distance: 99.2
click at [593, 726] on div "Private note Send" at bounding box center [808, 739] width 1014 height 28
click at [452, 724] on textarea at bounding box center [808, 709] width 1014 height 31
click at [853, 165] on div "[DATE]" at bounding box center [808, 162] width 1014 height 13
